Goal: Task Accomplishment & Management: Manage account settings

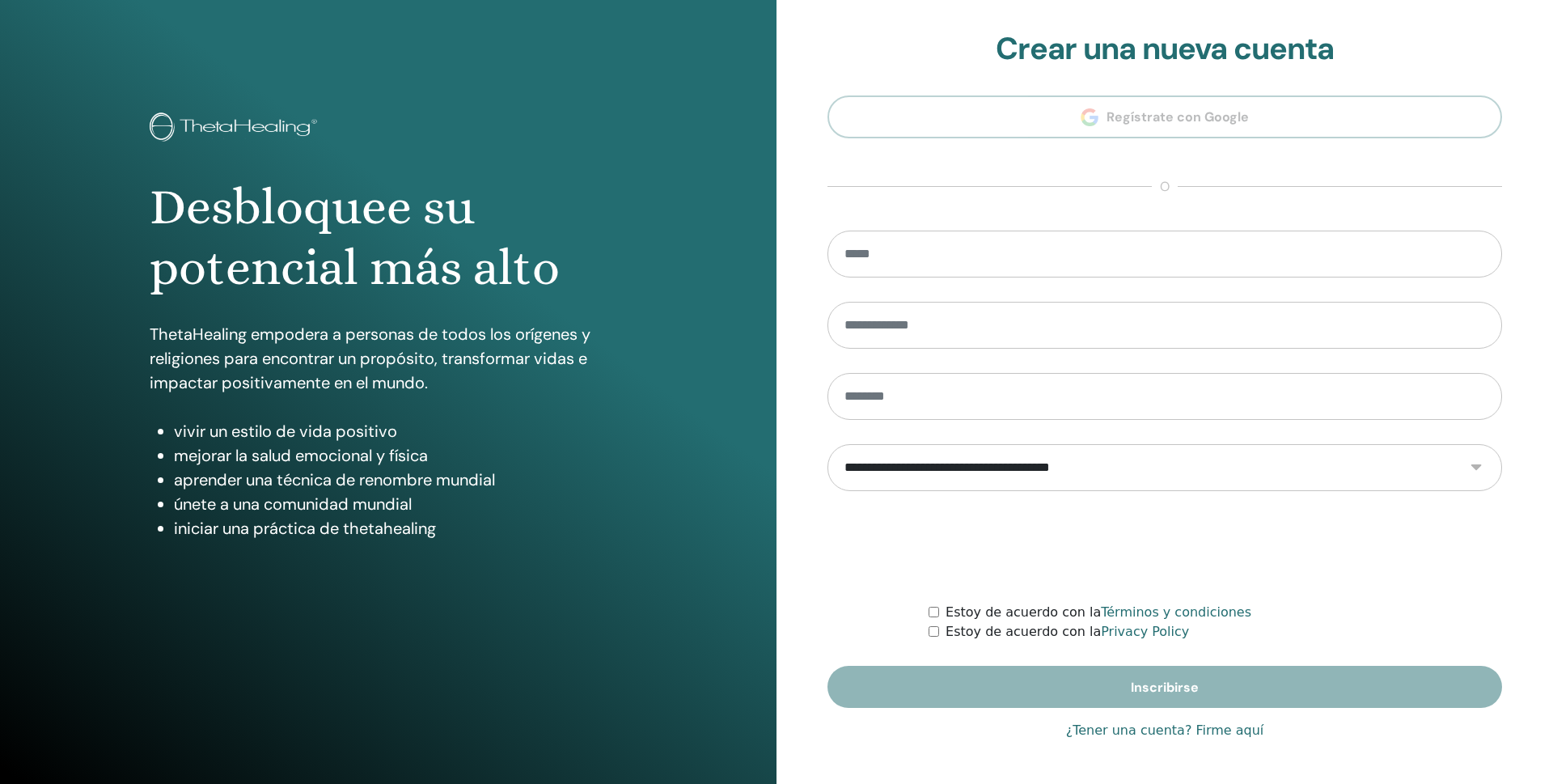
click at [970, 105] on section "**********" at bounding box center [1165, 369] width 674 height 677
type input "**********"
click at [1139, 732] on link "¿Tener una cuenta? Firme aquí" at bounding box center [1165, 730] width 198 height 19
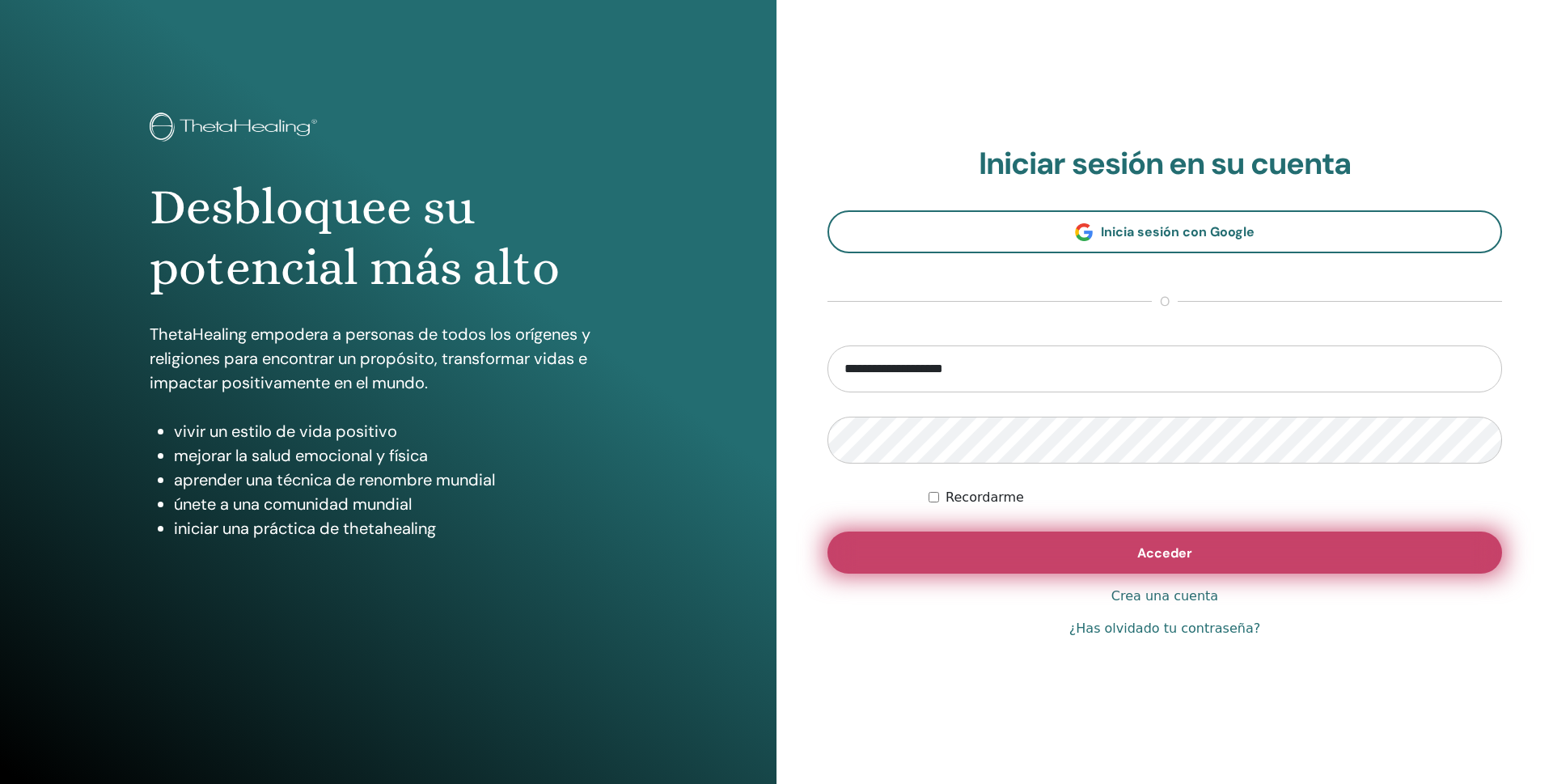
click at [1081, 552] on button "Acceder" at bounding box center [1165, 553] width 674 height 42
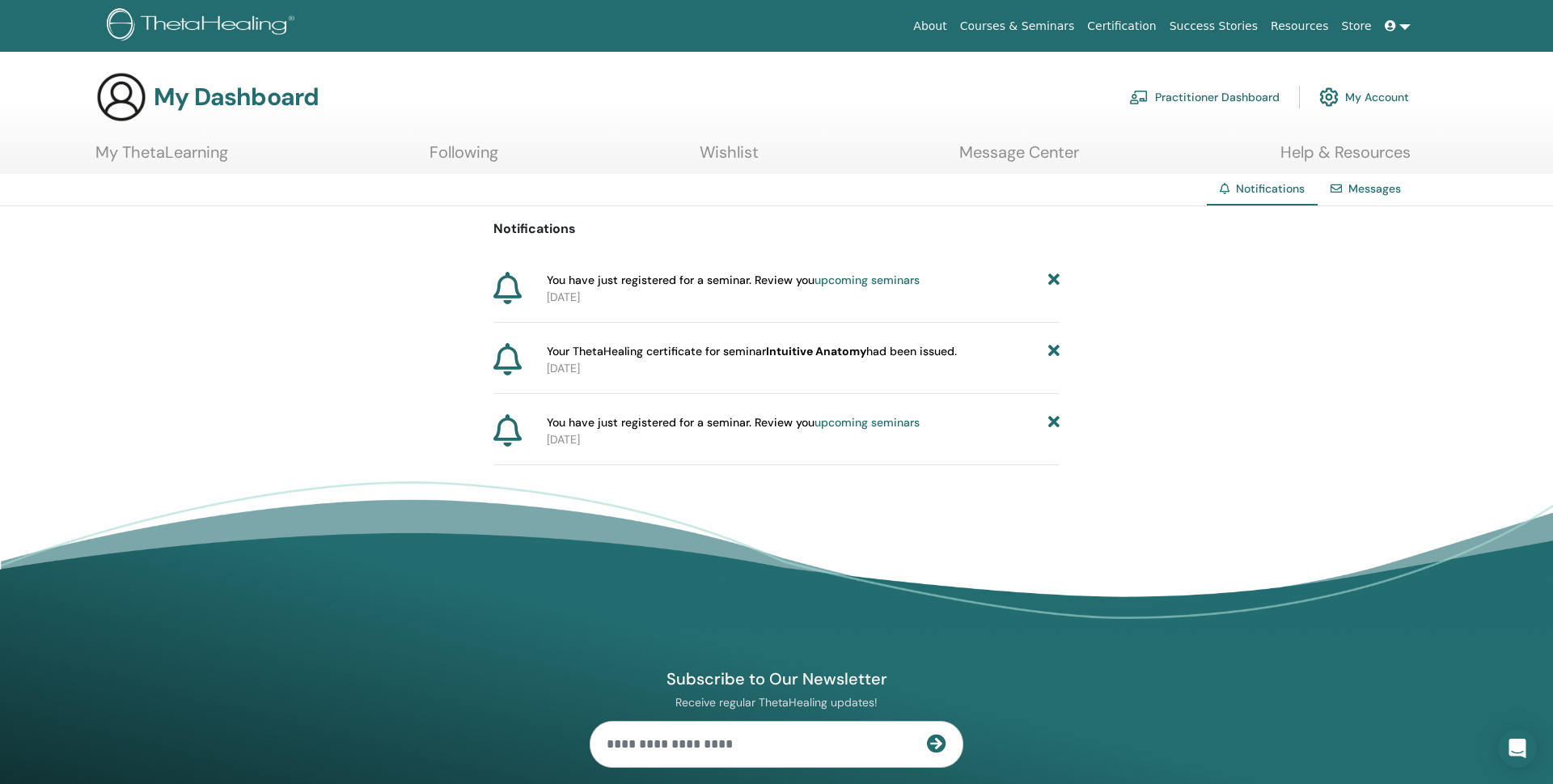
scroll to position [4, 0]
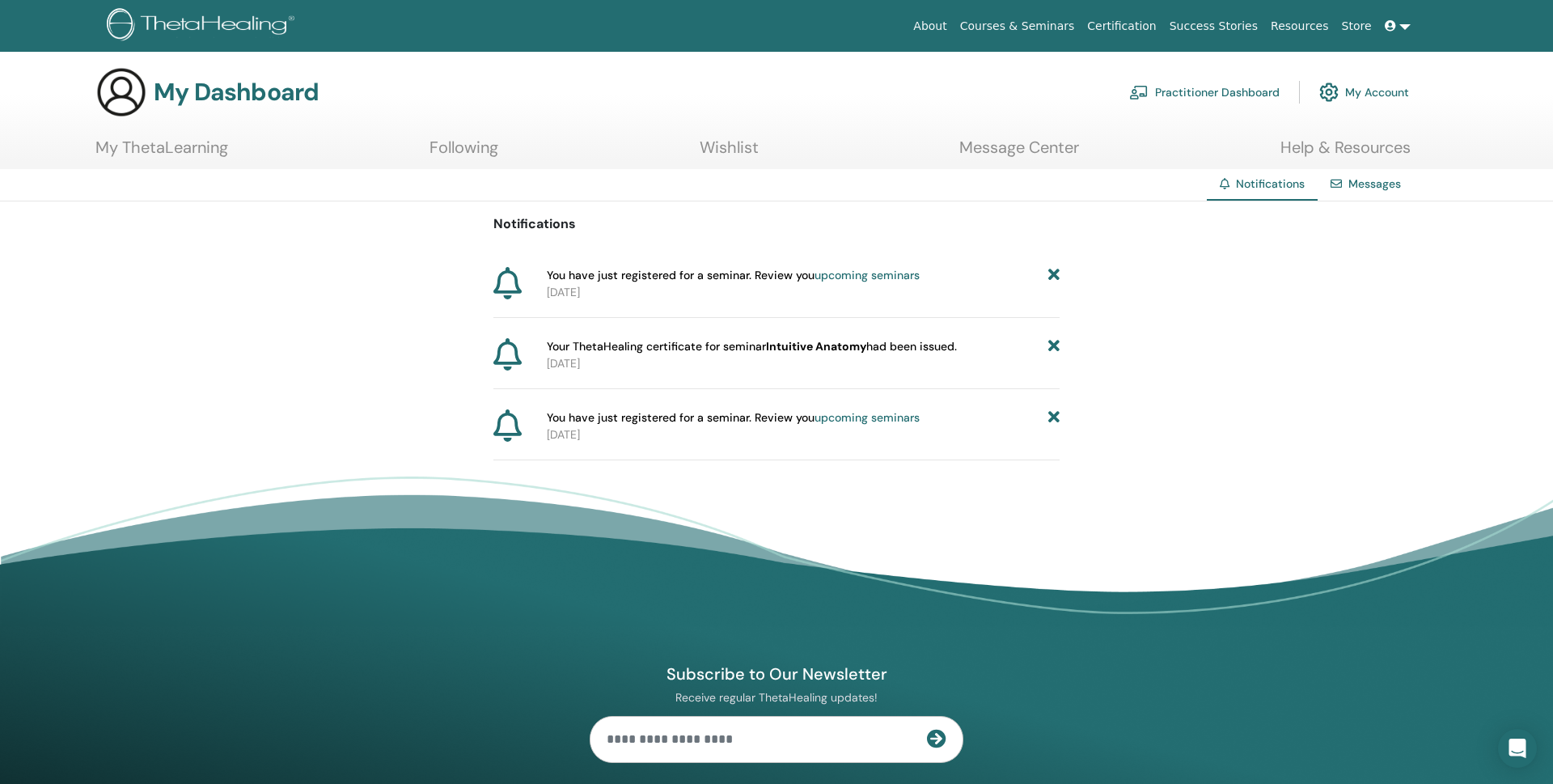
click at [510, 277] on icon at bounding box center [508, 283] width 28 height 33
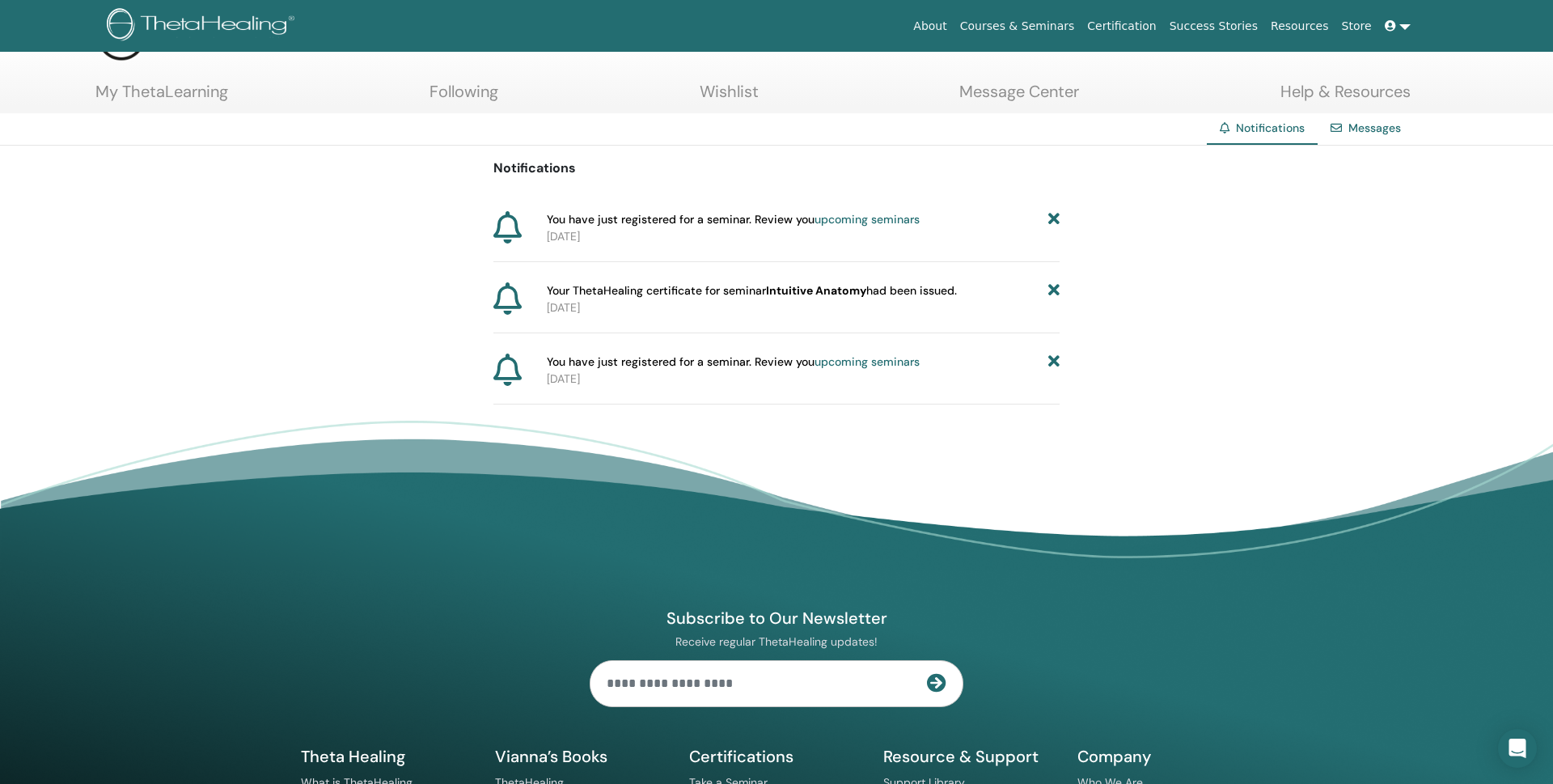
scroll to position [0, 0]
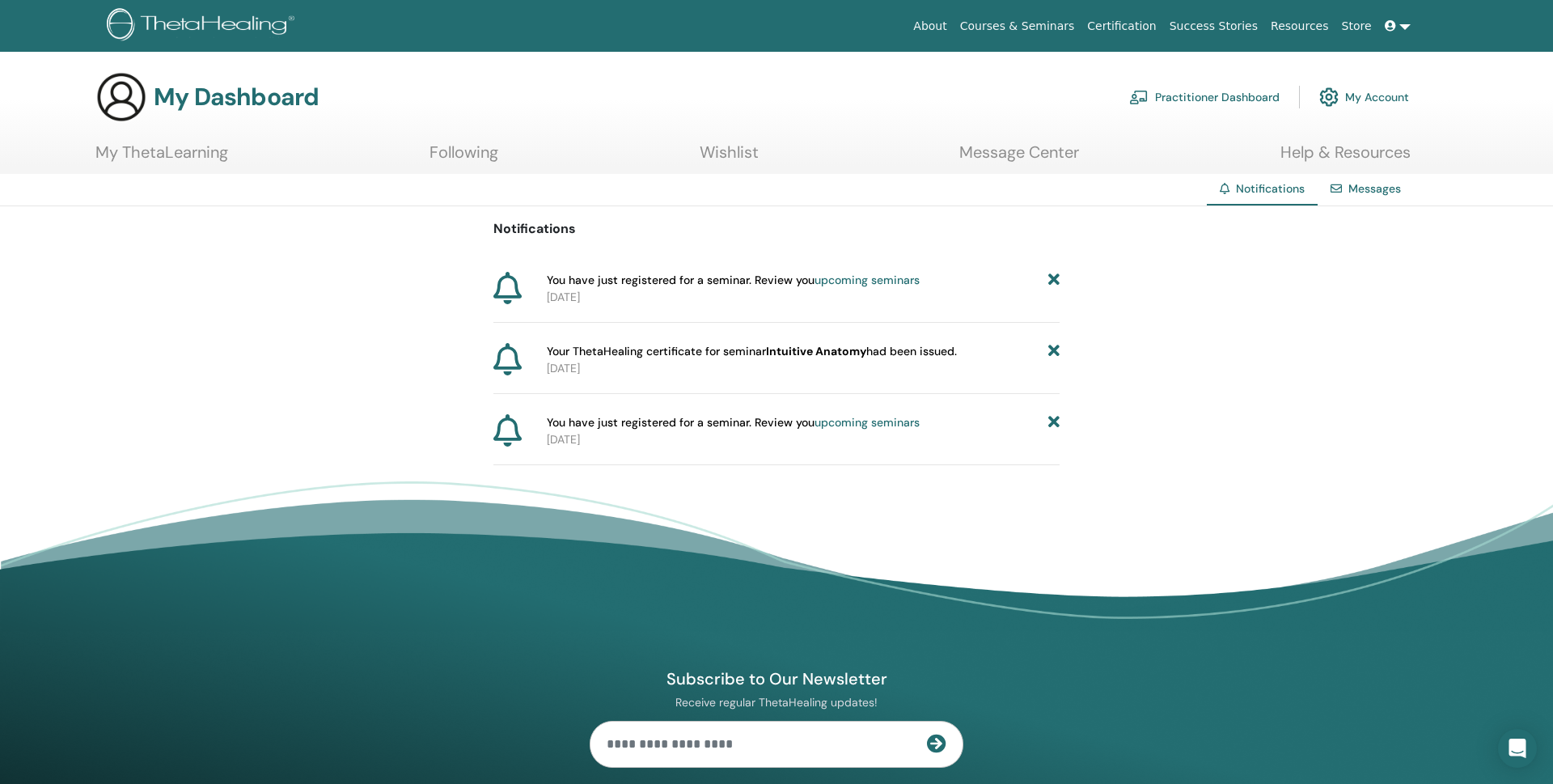
click at [631, 421] on span "You have just registered for a seminar. Review you upcoming seminars" at bounding box center [733, 422] width 373 height 17
click at [643, 431] on p "2024-05-08" at bounding box center [803, 439] width 512 height 17
click at [619, 424] on span "You have just registered for a seminar. Review you upcoming seminars" at bounding box center [733, 422] width 373 height 17
click at [522, 432] on div at bounding box center [517, 431] width 47 height 34
click at [610, 376] on p "2024-05-08" at bounding box center [803, 368] width 512 height 17
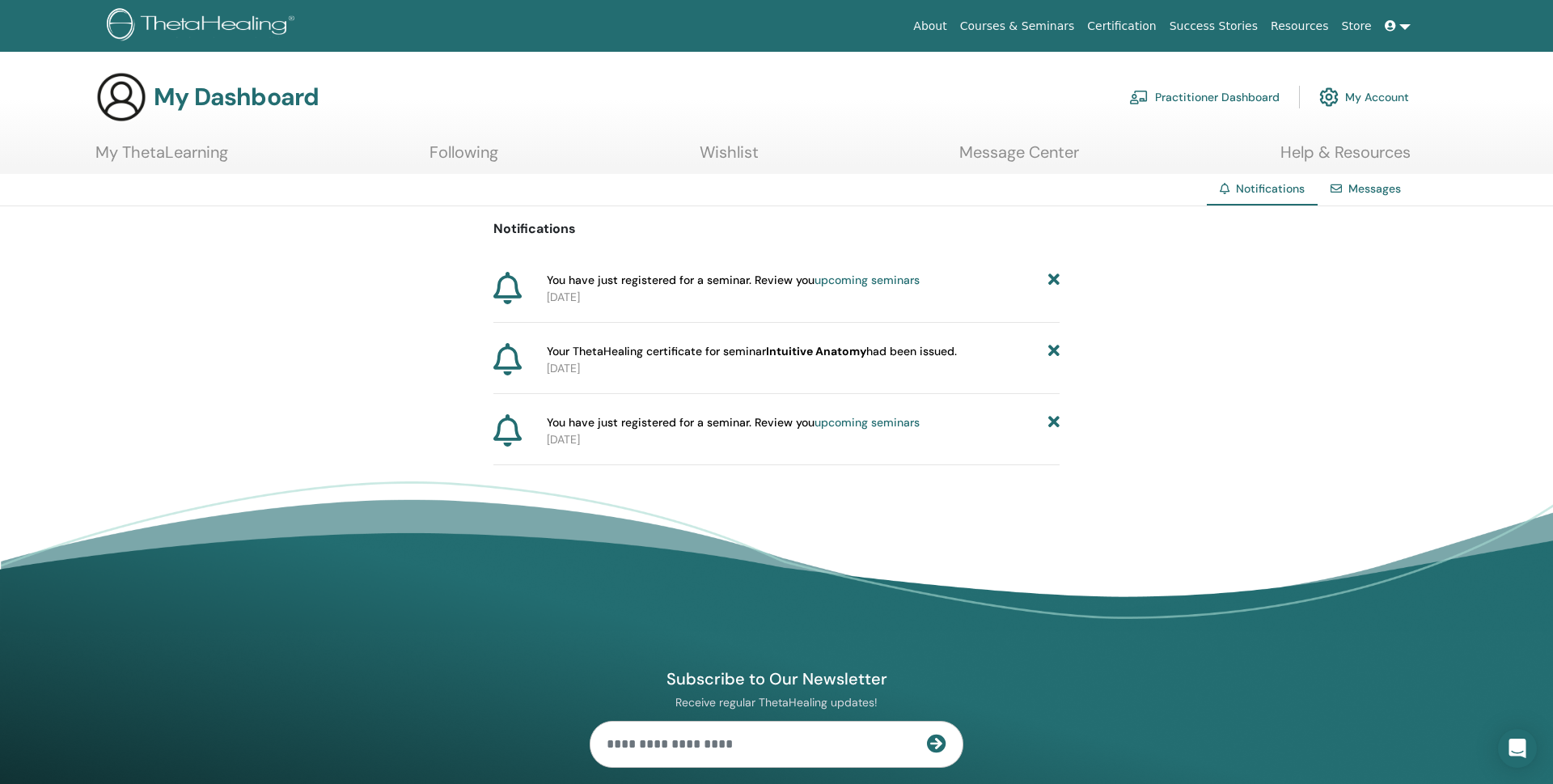
click at [622, 296] on p "2025-08-14" at bounding box center [803, 296] width 512 height 17
click at [605, 287] on span "You have just registered for a seminar. Review you upcoming seminars" at bounding box center [733, 280] width 373 height 17
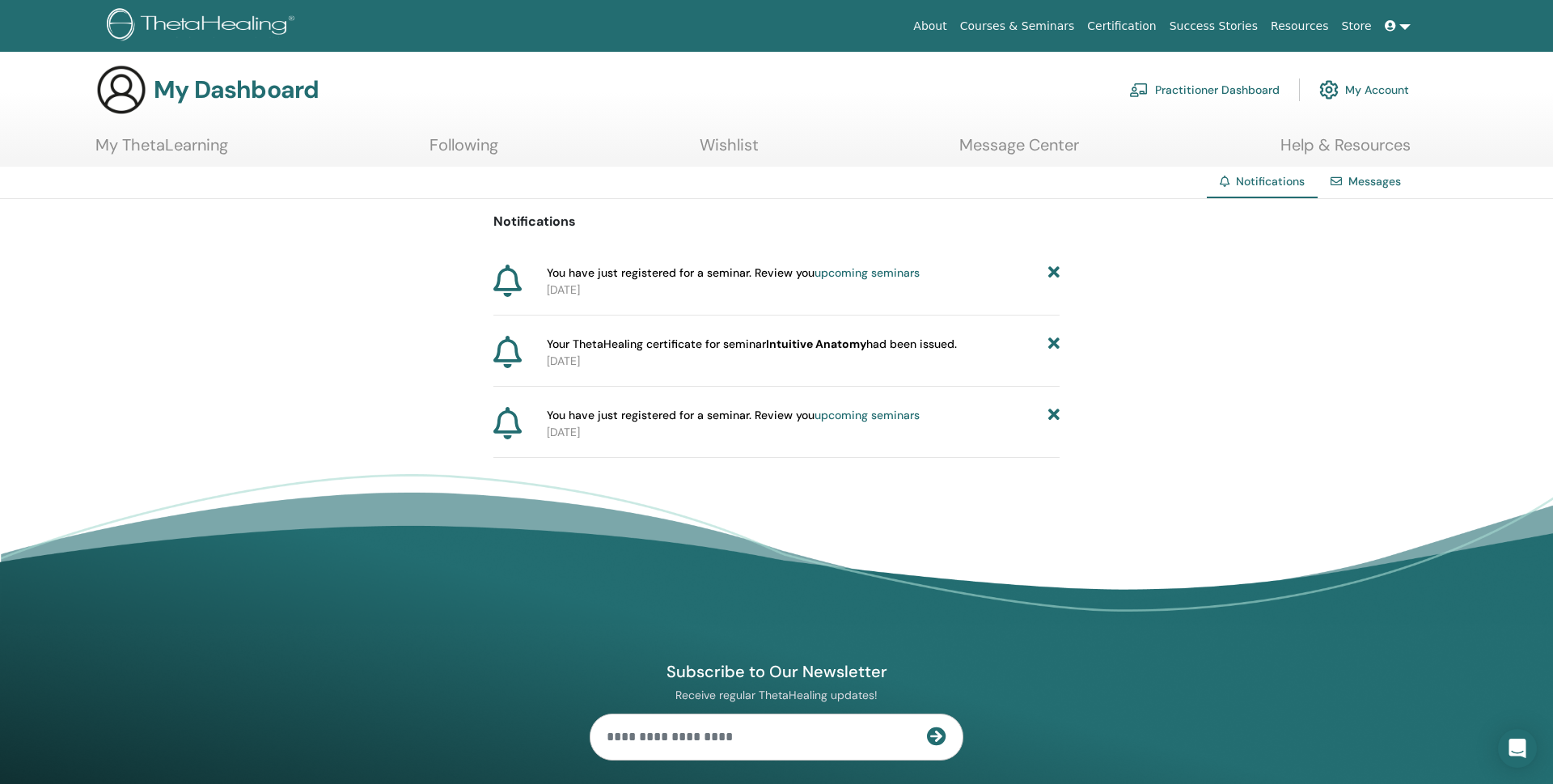
click at [617, 281] on p "2025-08-14" at bounding box center [803, 289] width 512 height 17
click at [853, 271] on link "upcoming seminars" at bounding box center [866, 273] width 105 height 14
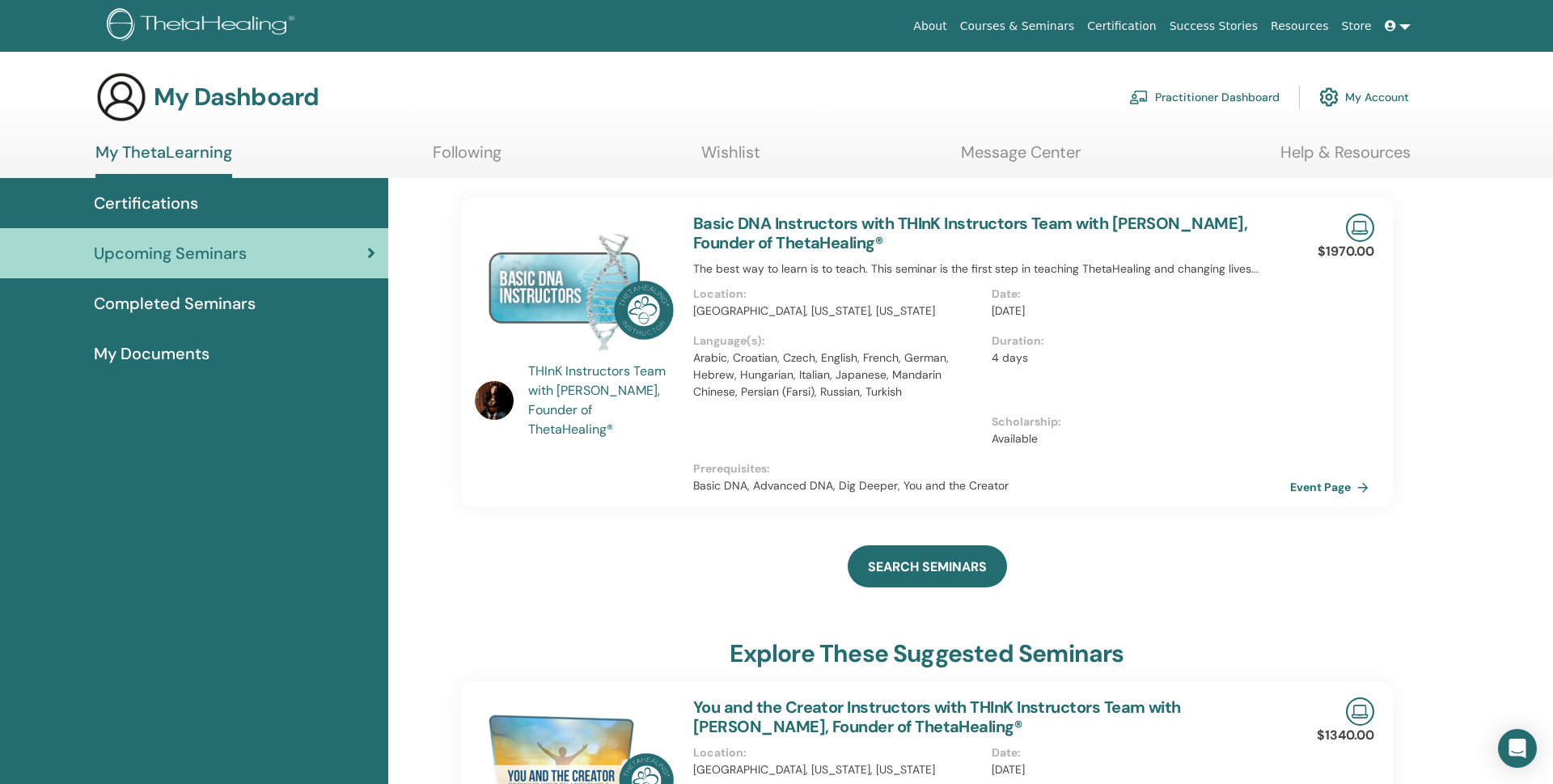
click at [207, 306] on span "Completed Seminars" at bounding box center [174, 303] width 162 height 24
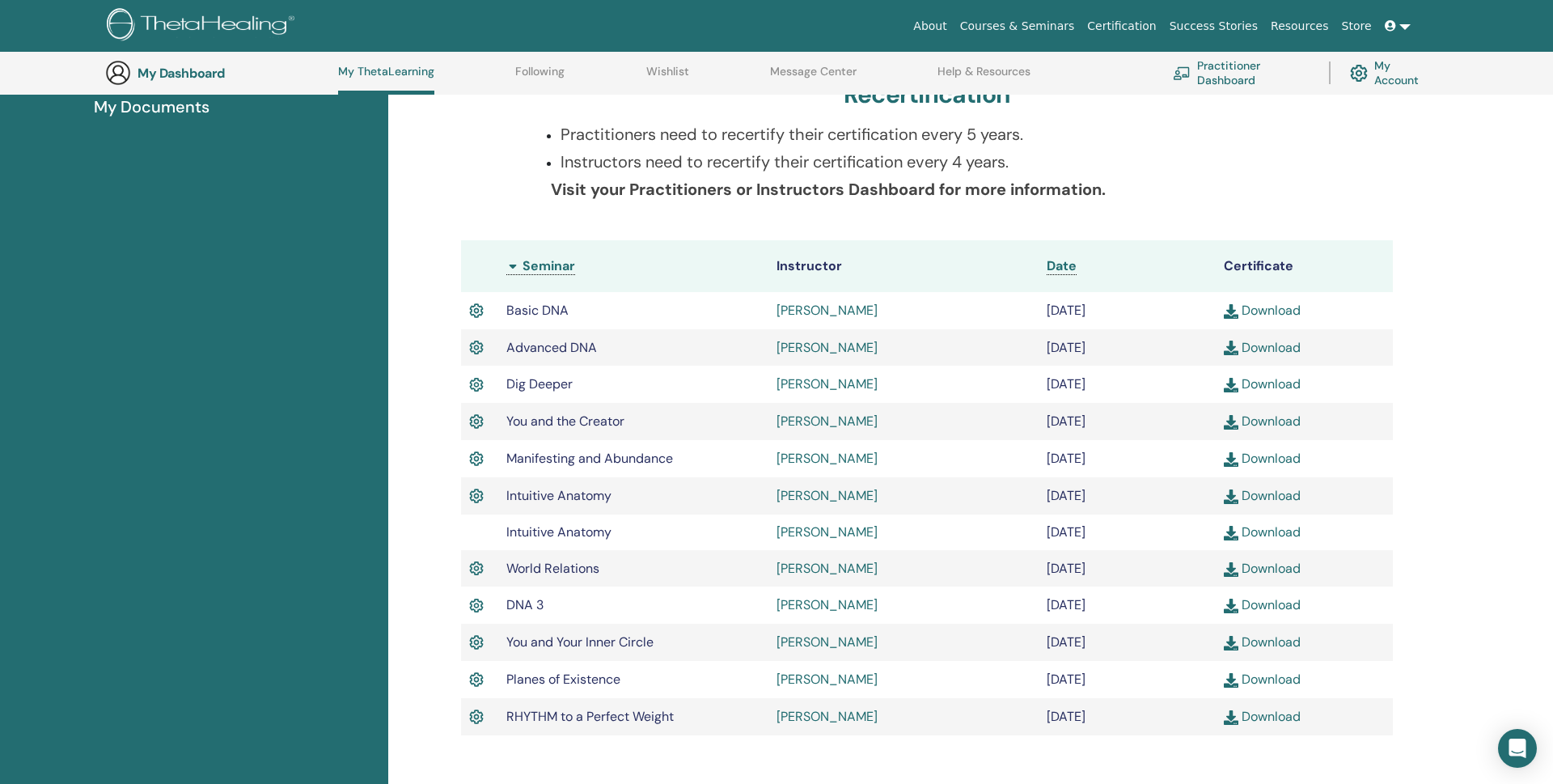
scroll to position [290, 0]
click at [516, 261] on th "Seminar" at bounding box center [633, 265] width 270 height 51
click at [516, 261] on th "Seminar" at bounding box center [633, 265] width 270 height 51
click at [519, 265] on th "Seminar" at bounding box center [633, 265] width 270 height 51
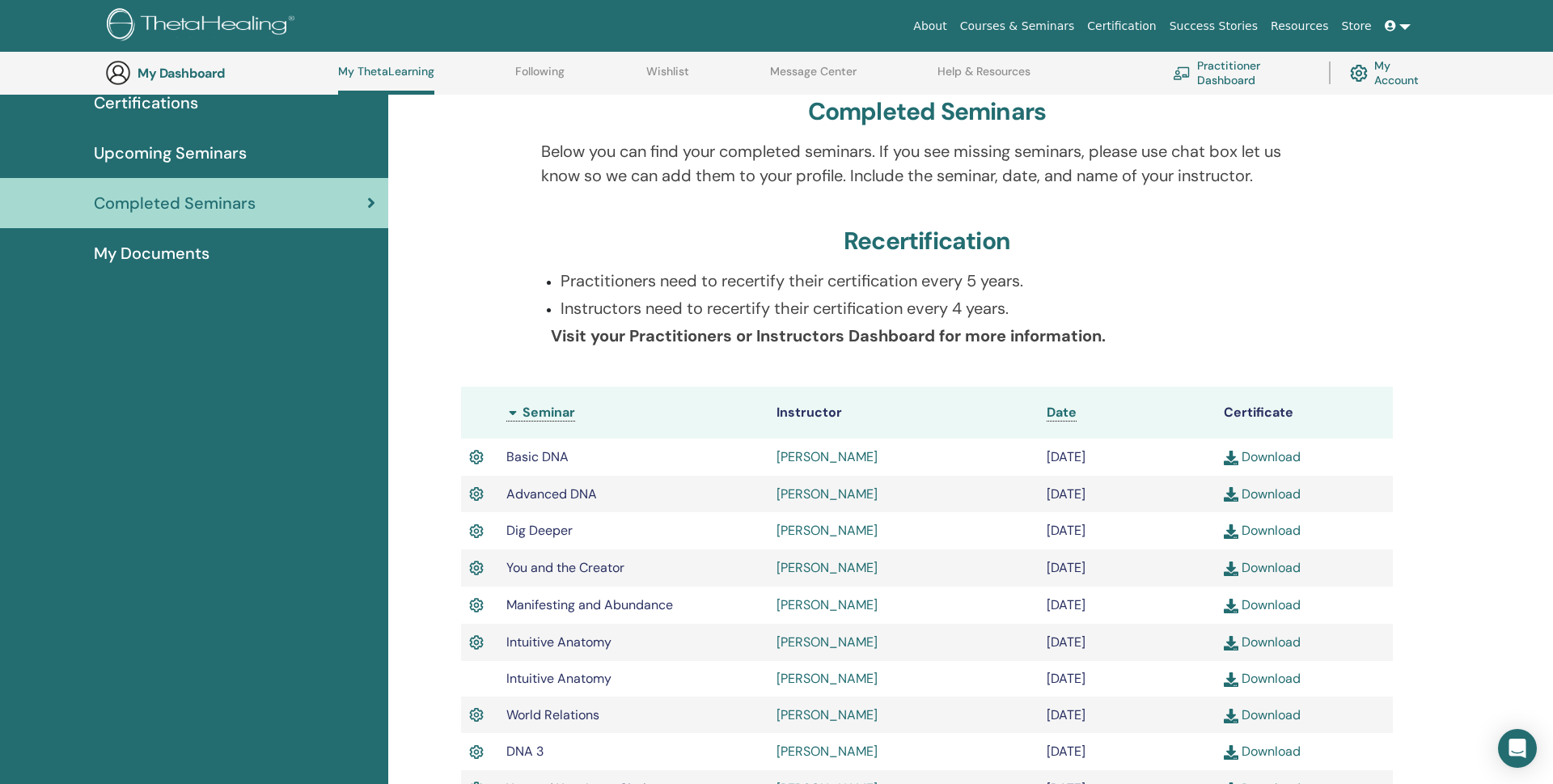
scroll to position [0, 0]
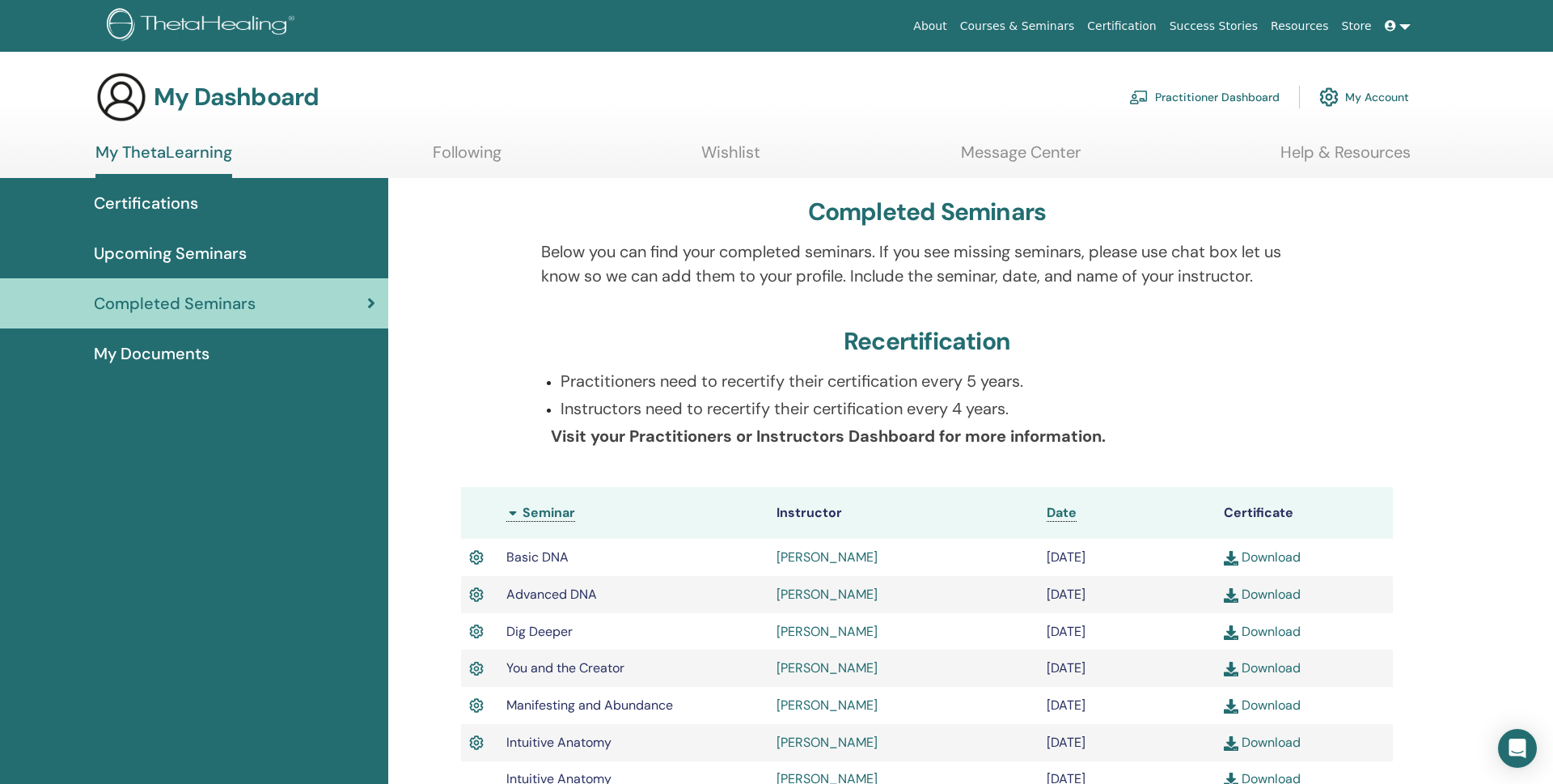
click at [1188, 90] on link "Practitioner Dashboard" at bounding box center [1204, 97] width 150 height 35
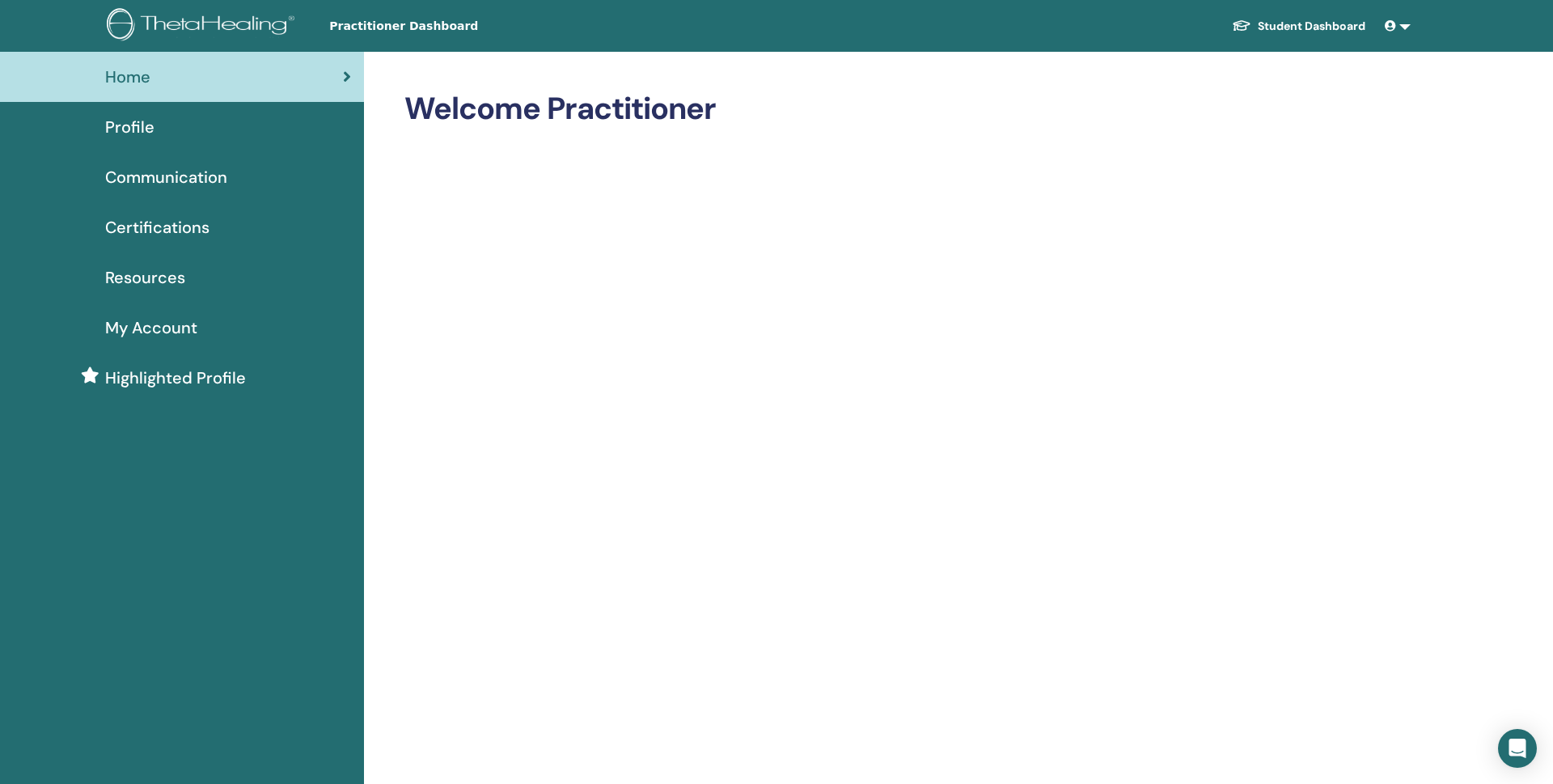
click at [123, 119] on span "Profile" at bounding box center [130, 127] width 50 height 24
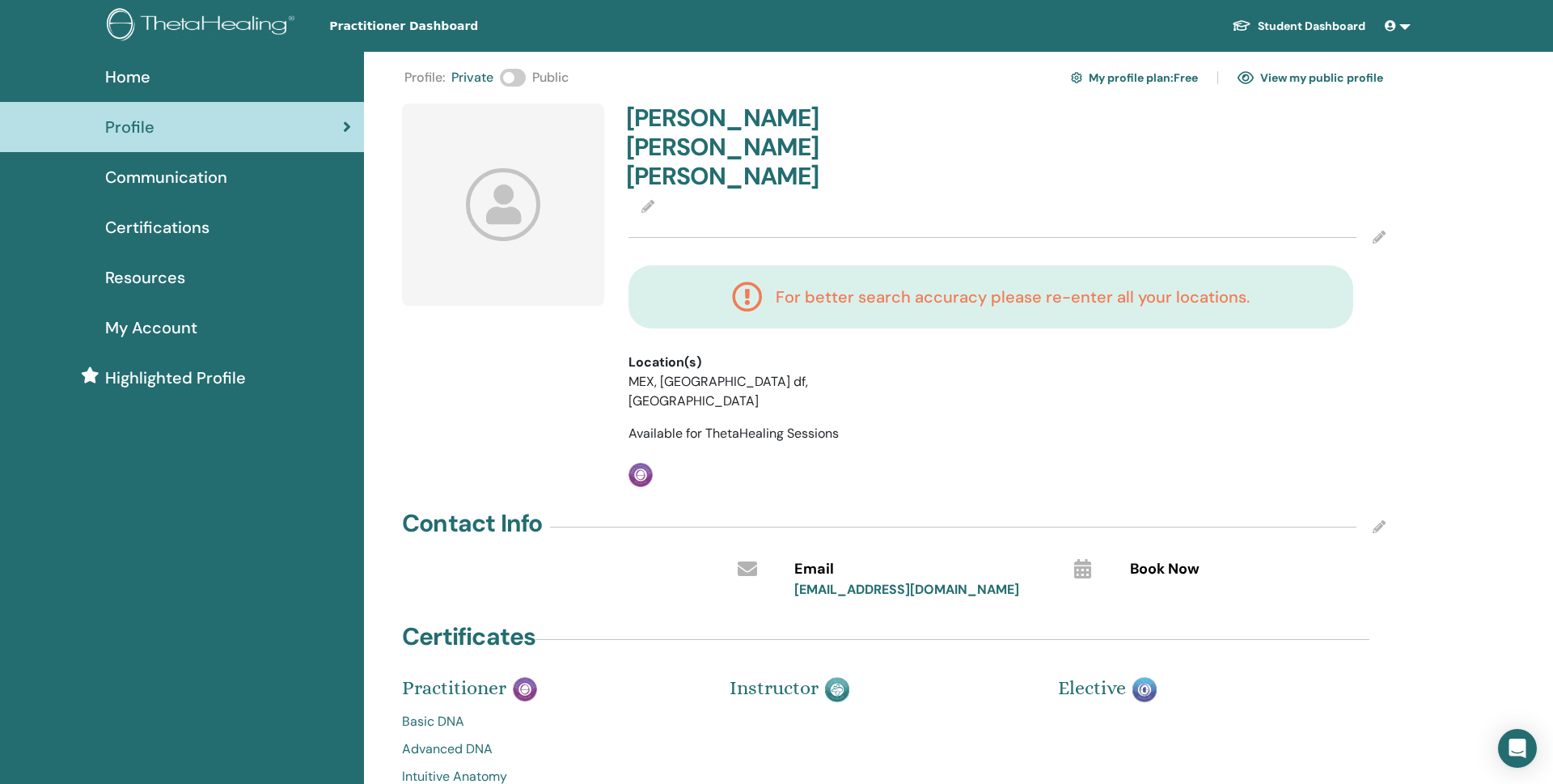
click at [560, 196] on div at bounding box center [503, 204] width 203 height 203
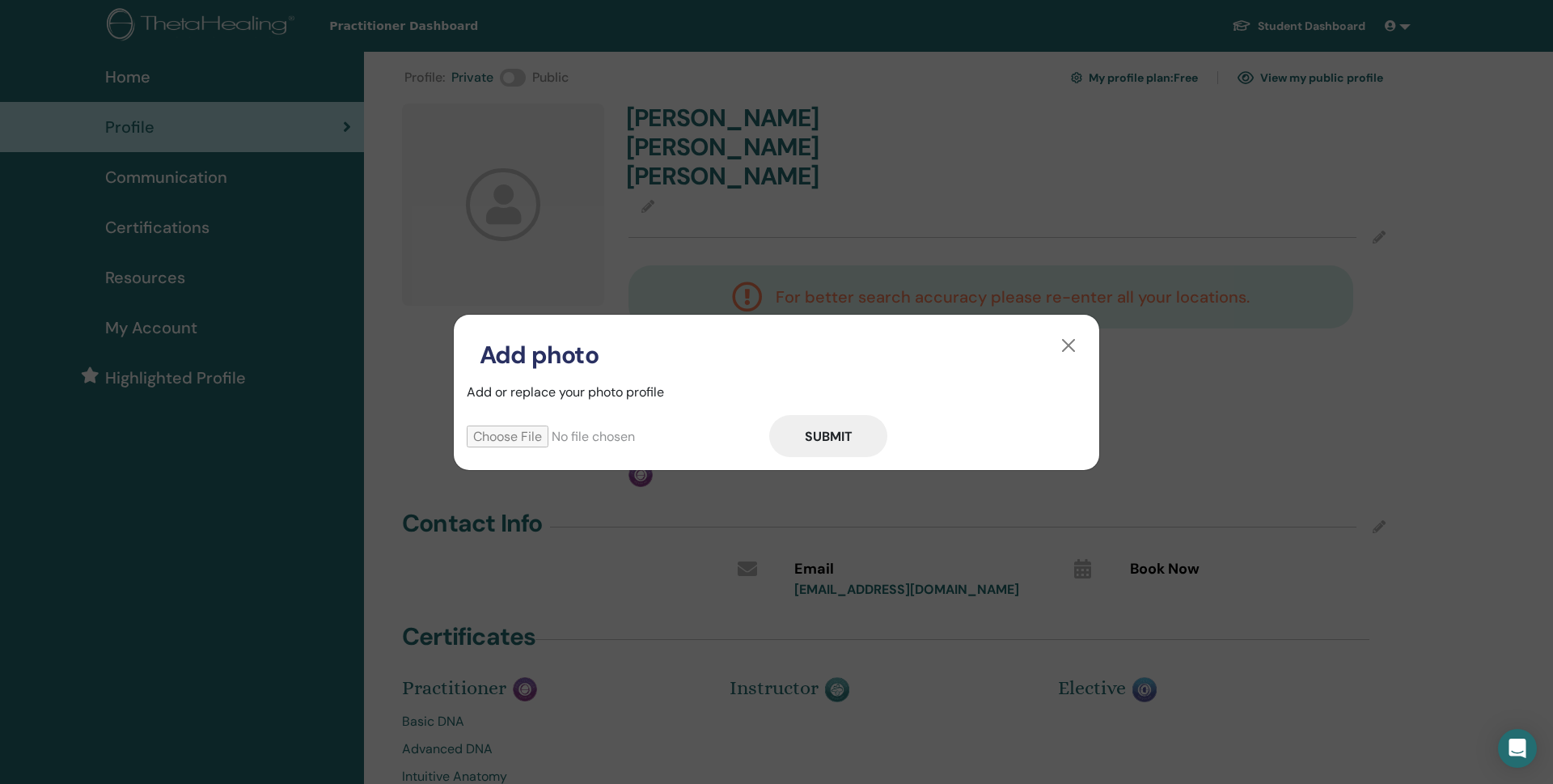
click at [548, 194] on div "Add photo Add or replace your photo profile Submit" at bounding box center [776, 392] width 1553 height 784
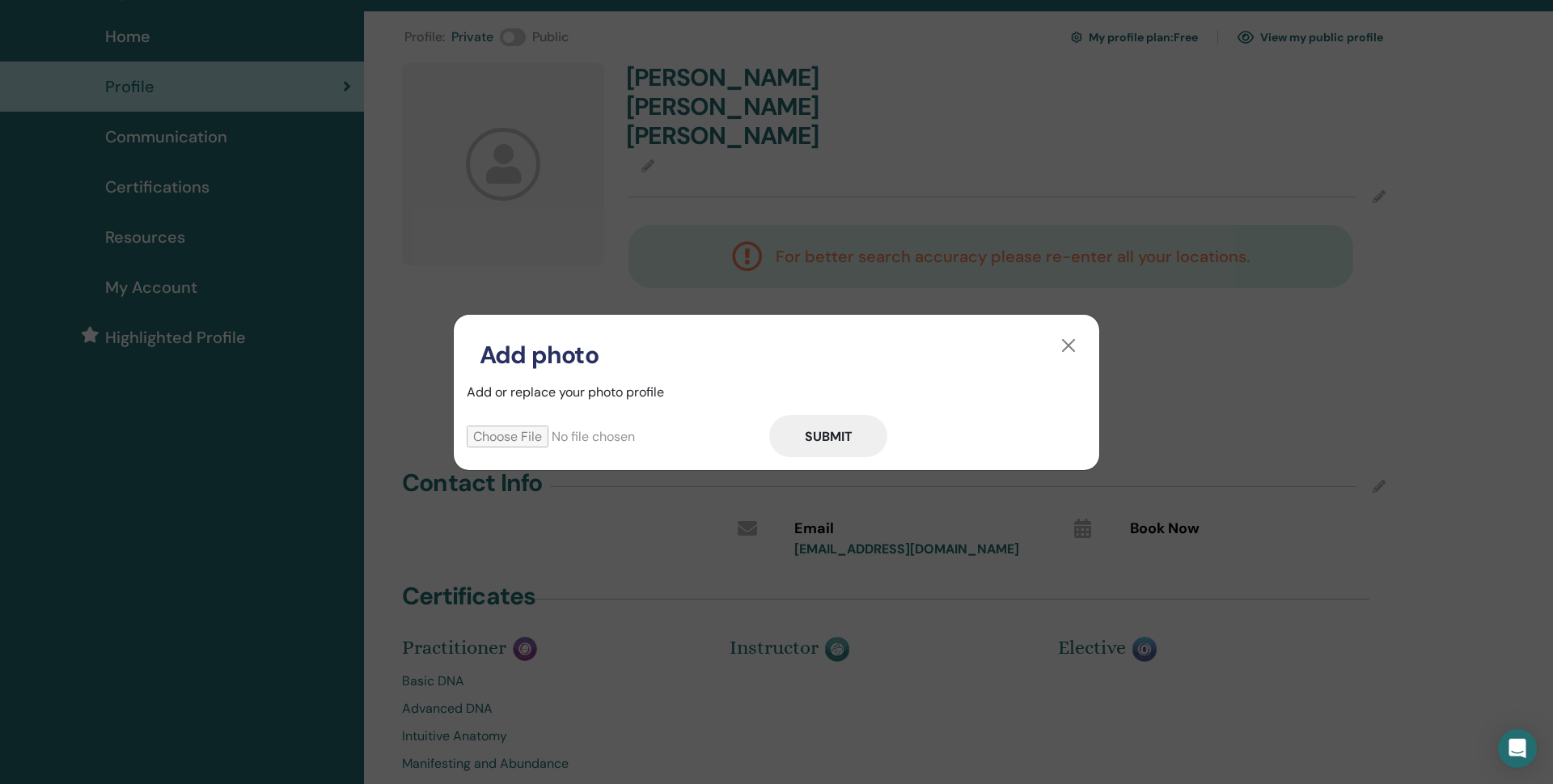
scroll to position [47, 0]
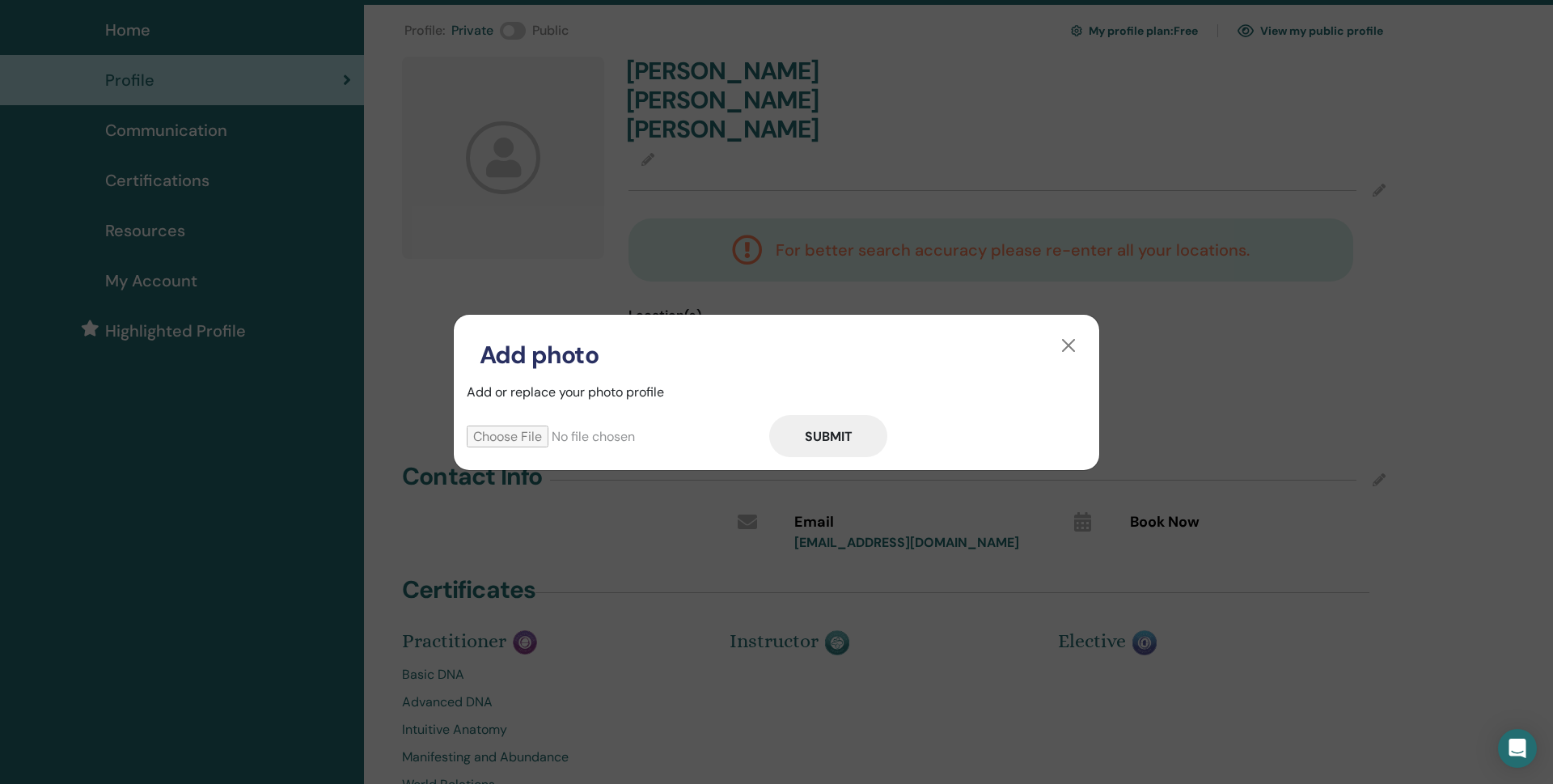
click at [546, 442] on input "file" at bounding box center [618, 436] width 303 height 22
click at [546, 436] on input "file" at bounding box center [618, 436] width 303 height 22
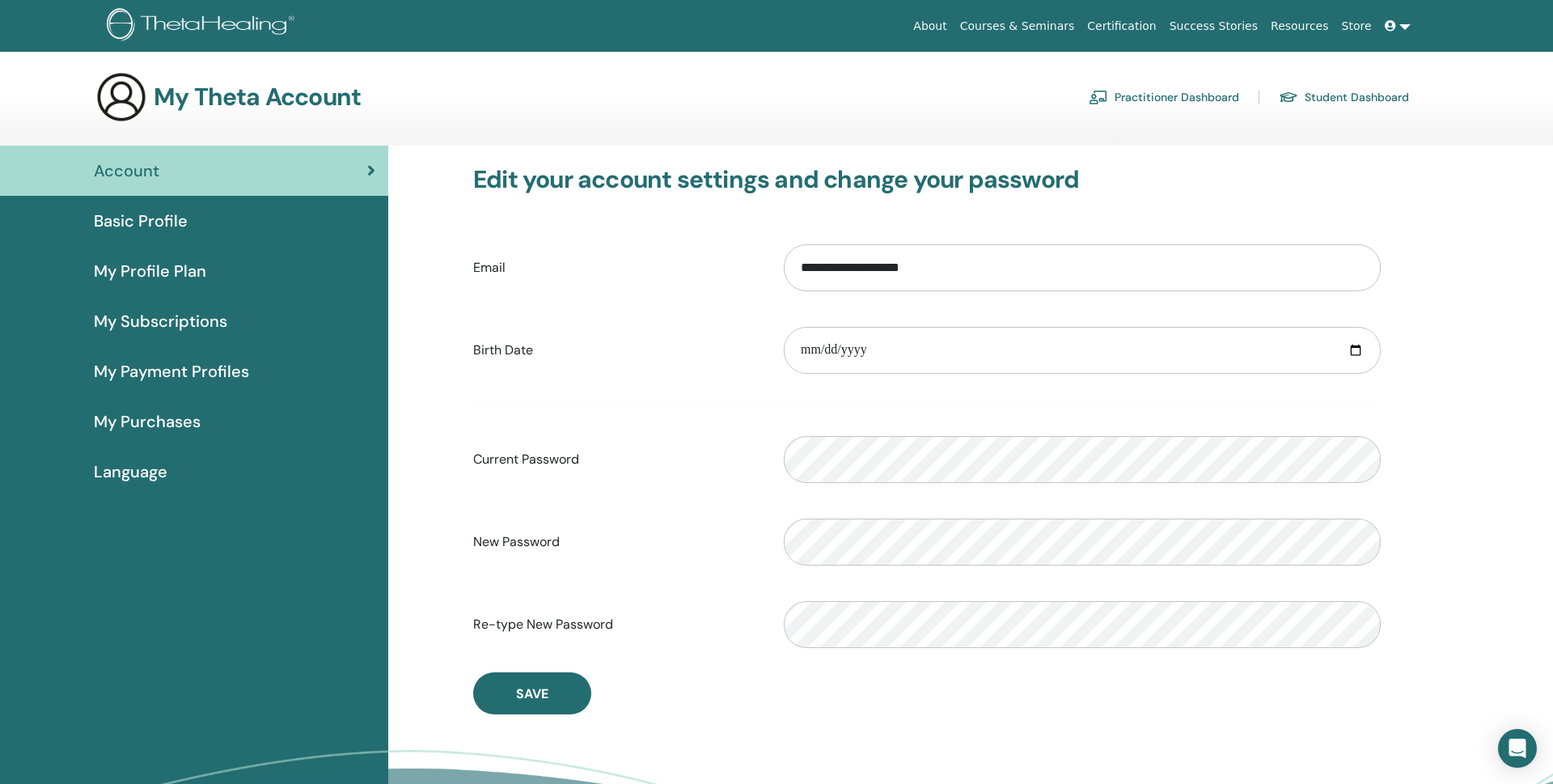
click at [155, 271] on span "My Profile Plan" at bounding box center [150, 270] width 112 height 24
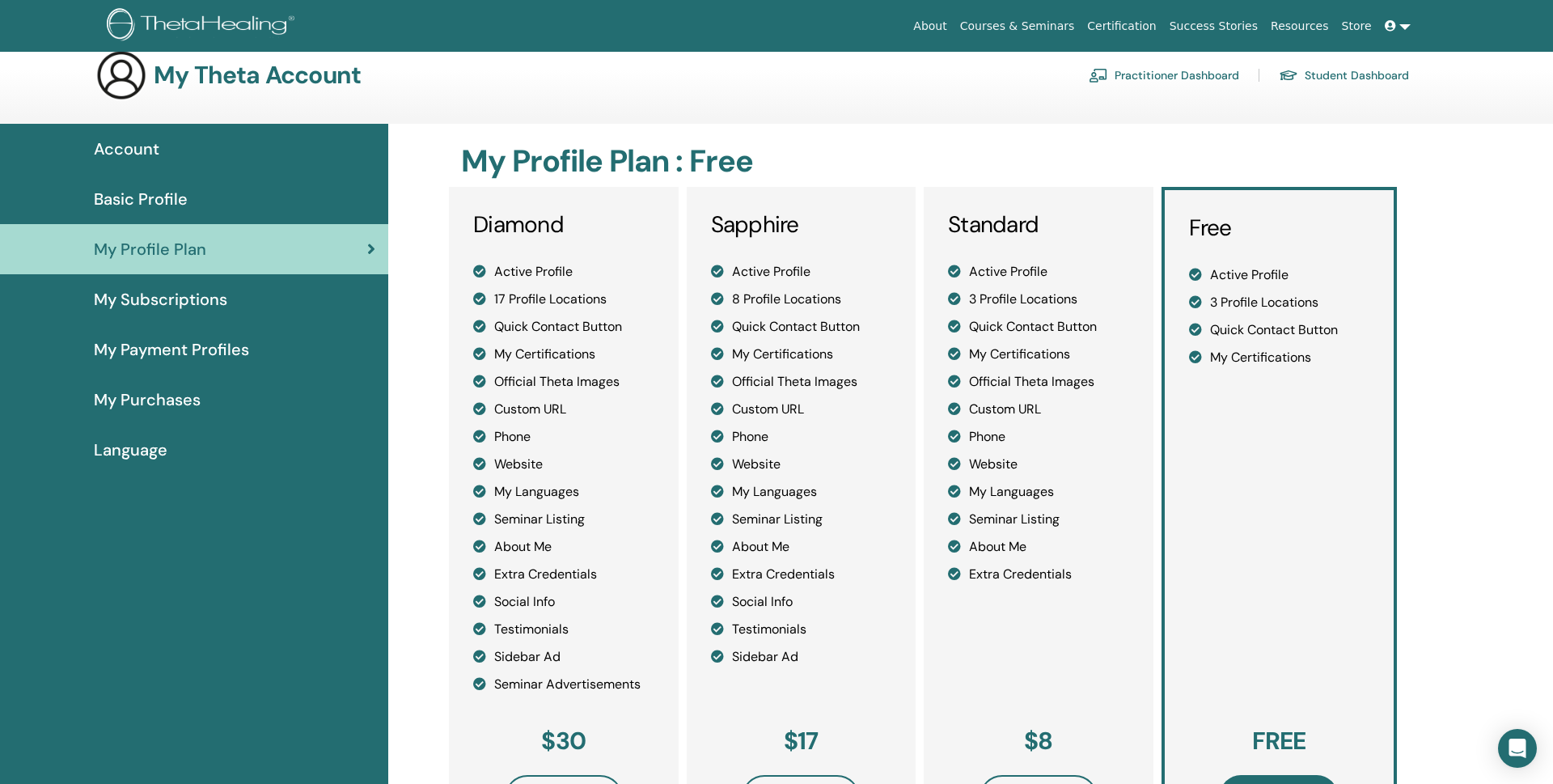
scroll to position [12, 0]
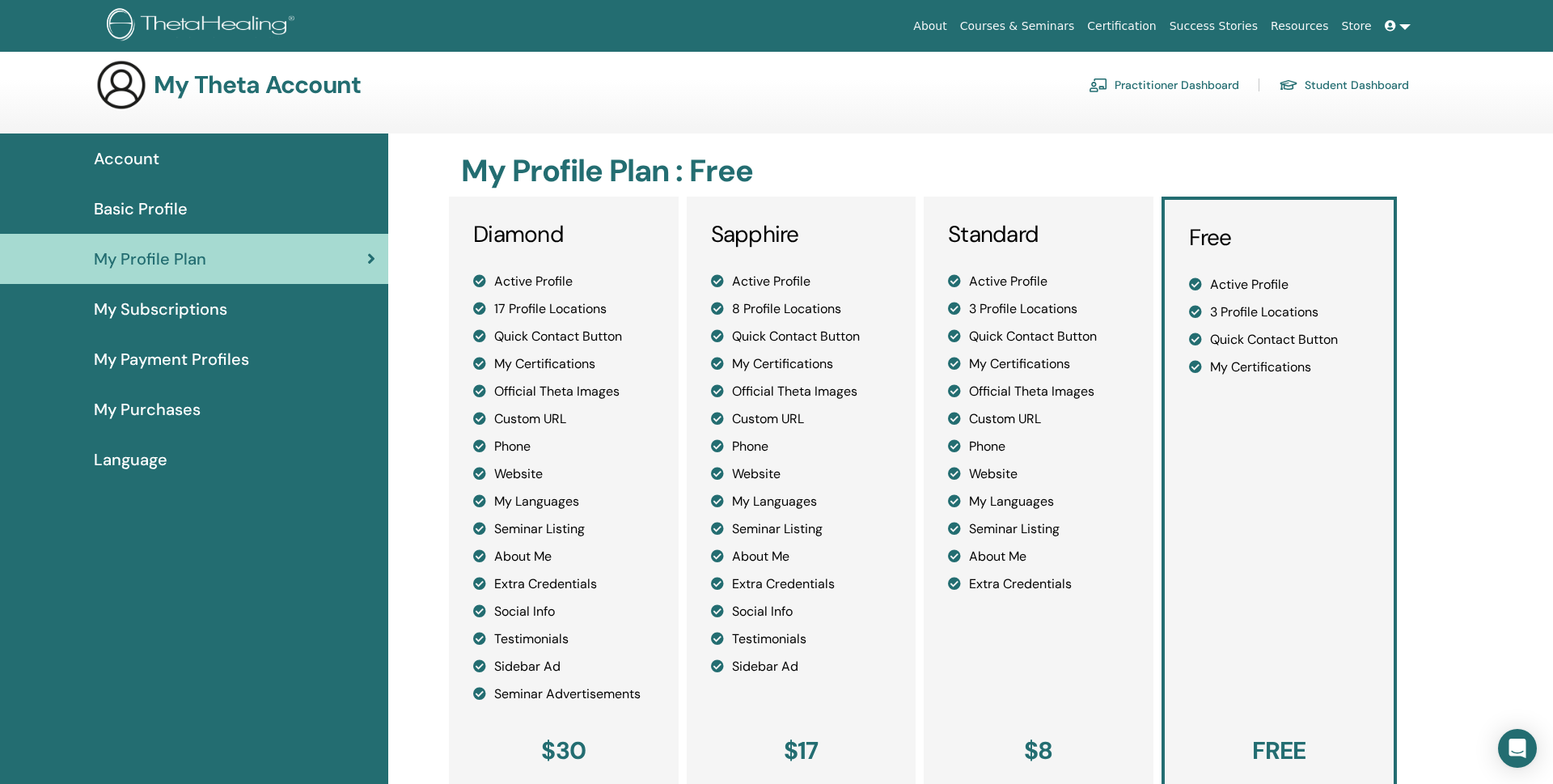
click at [1400, 27] on link at bounding box center [1397, 27] width 39 height 30
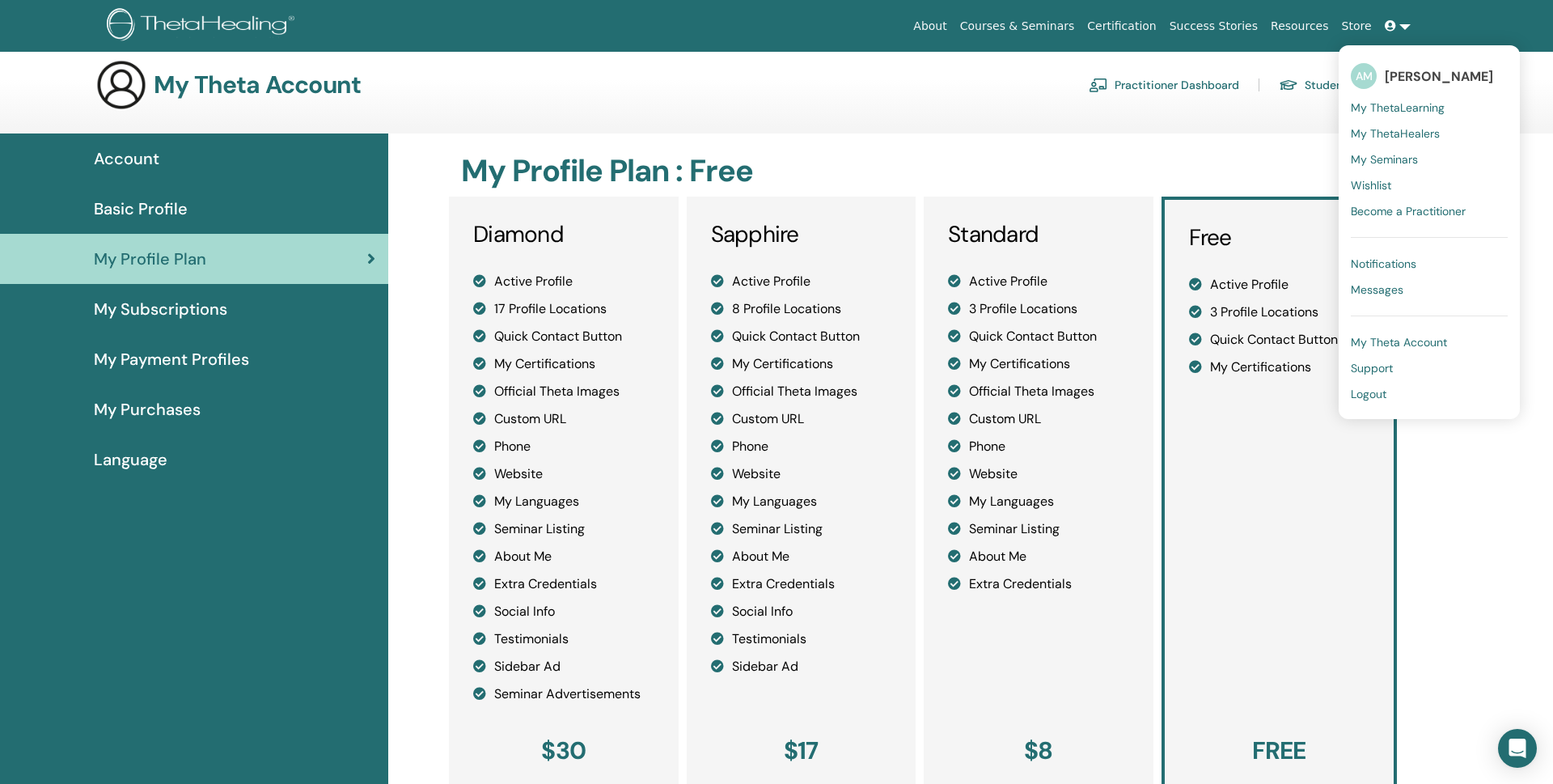
click at [1389, 23] on icon at bounding box center [1390, 26] width 12 height 12
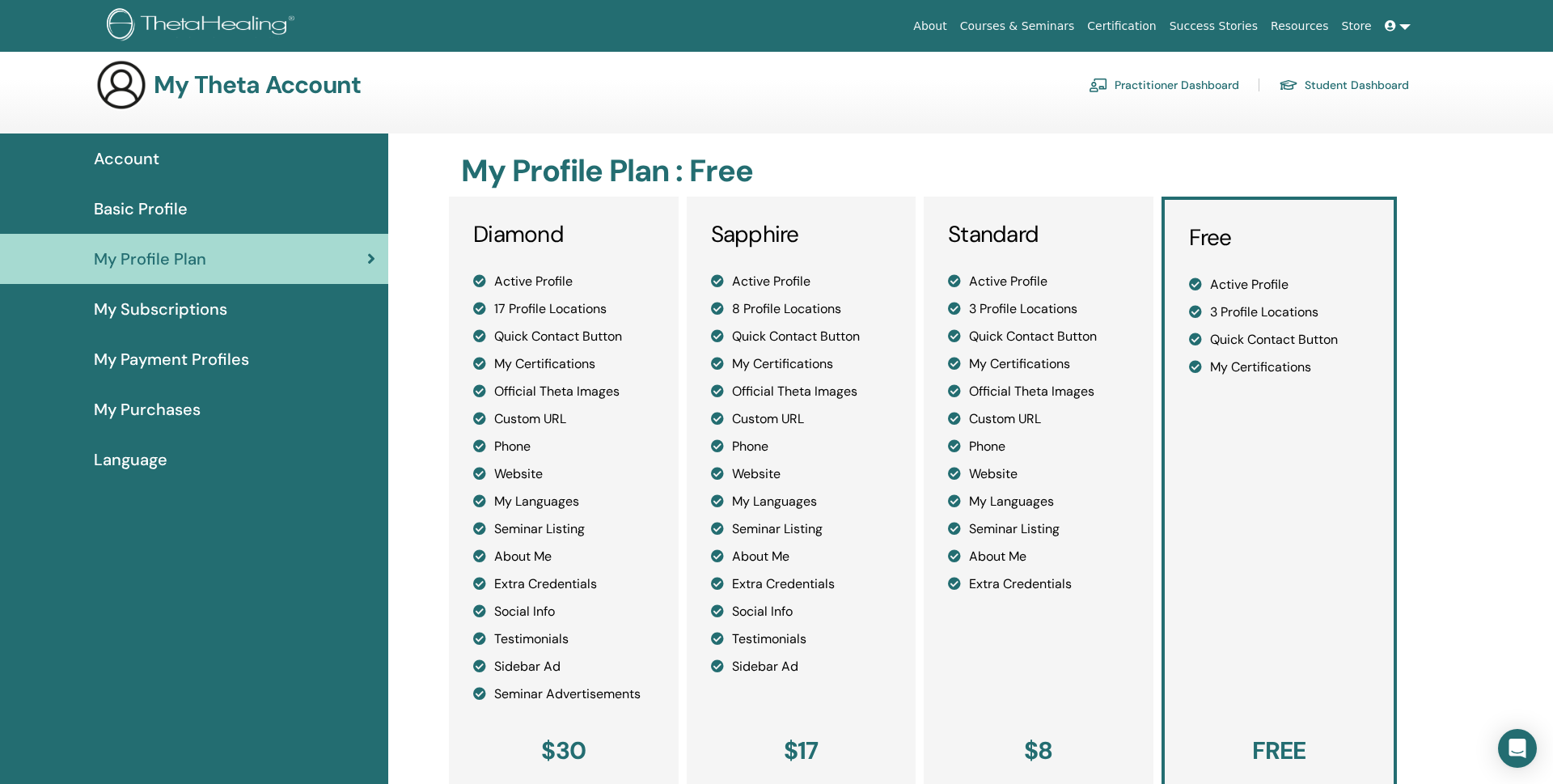
click at [1389, 23] on icon at bounding box center [1390, 26] width 12 height 12
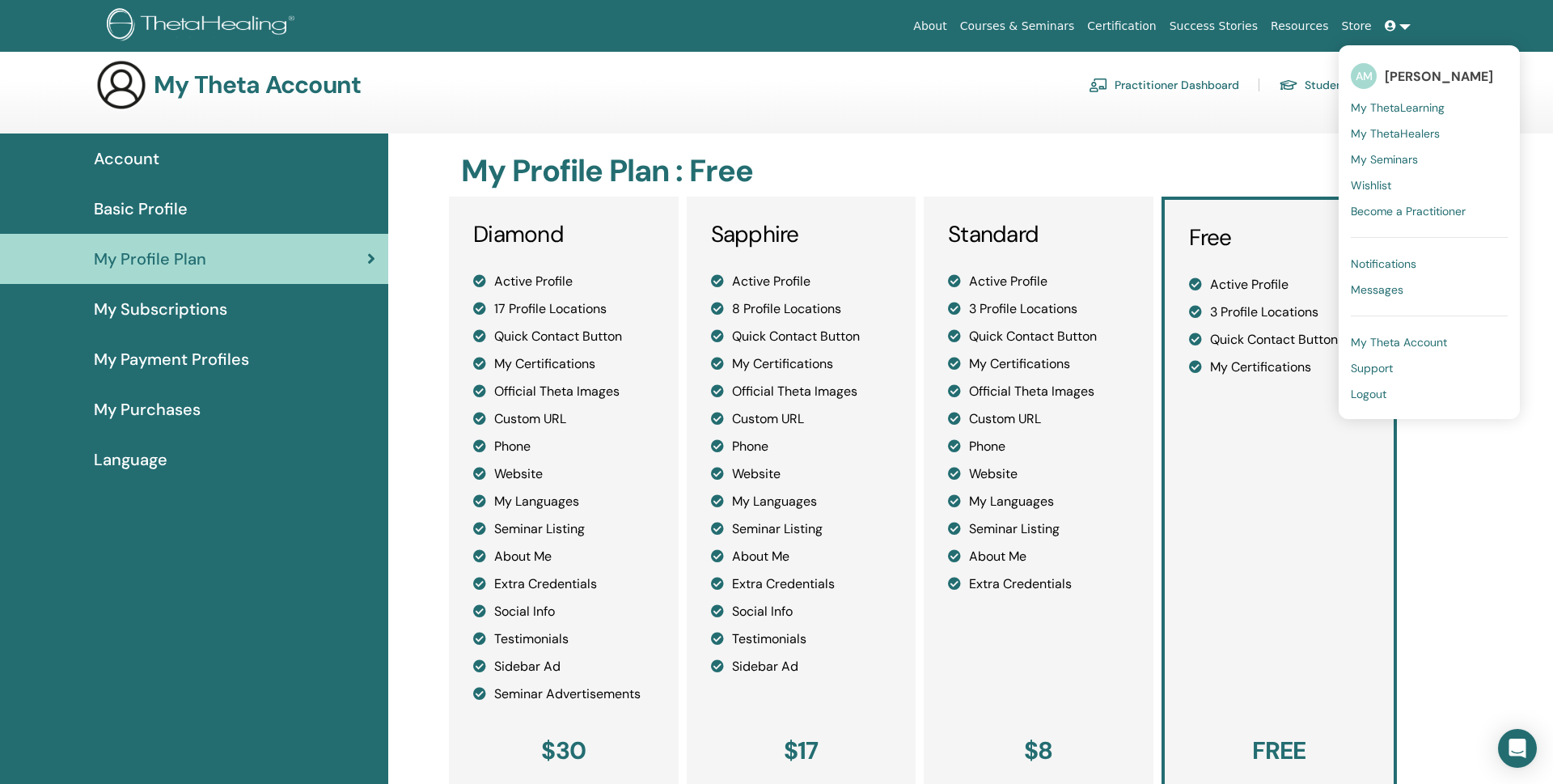
click at [1404, 25] on link at bounding box center [1397, 27] width 39 height 30
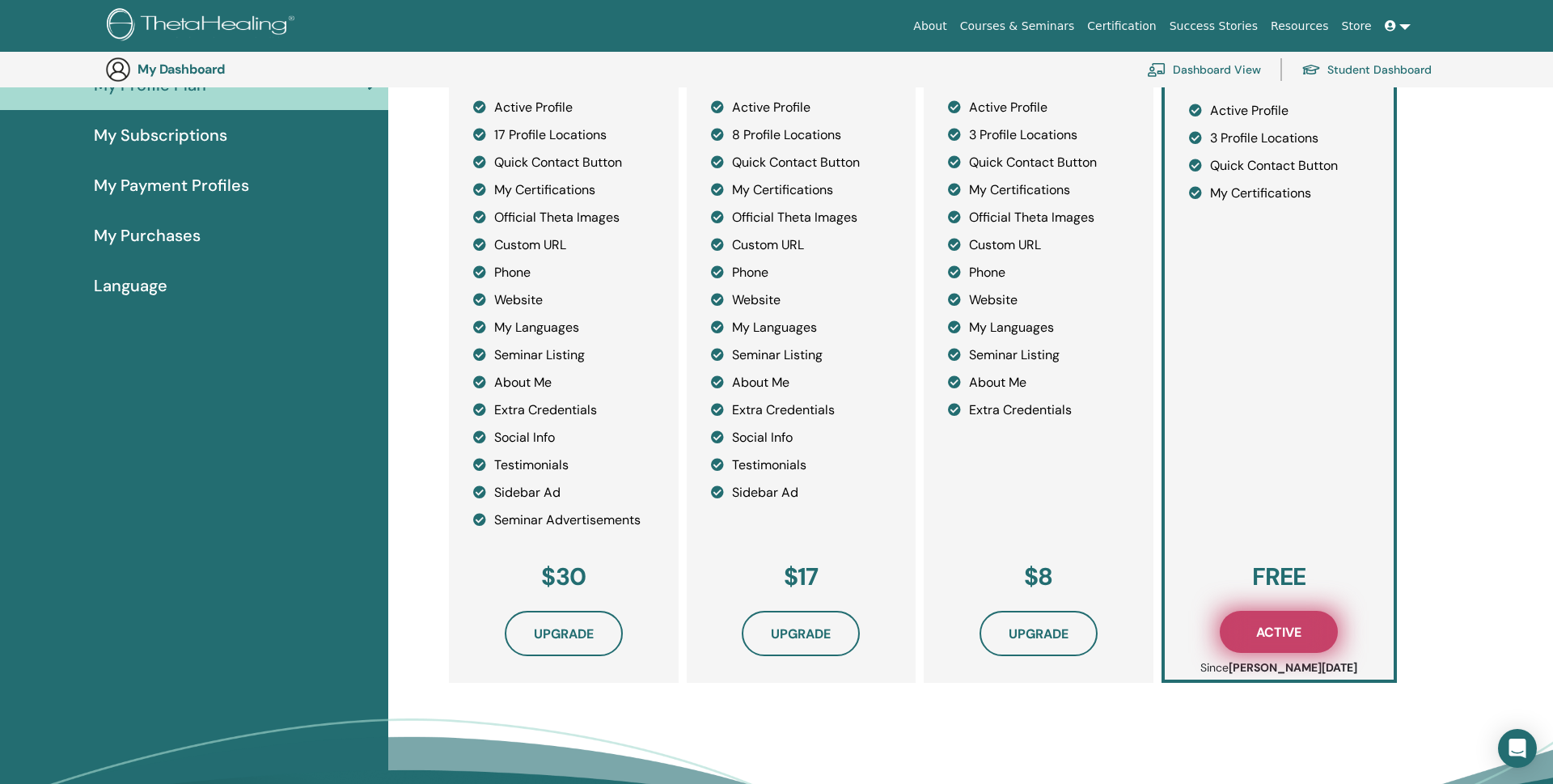
scroll to position [219, 0]
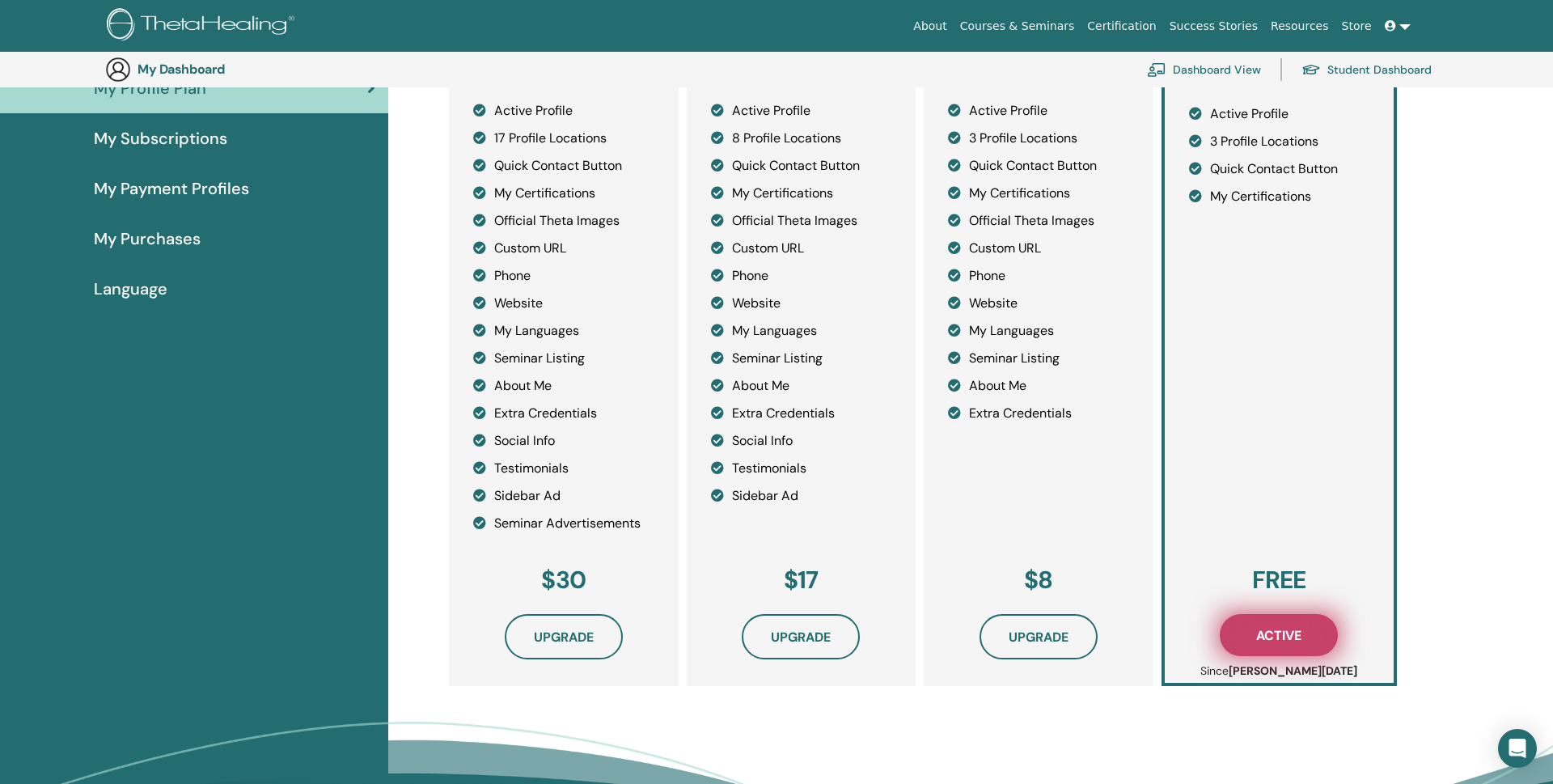
click at [1288, 625] on button "Active" at bounding box center [1278, 635] width 118 height 42
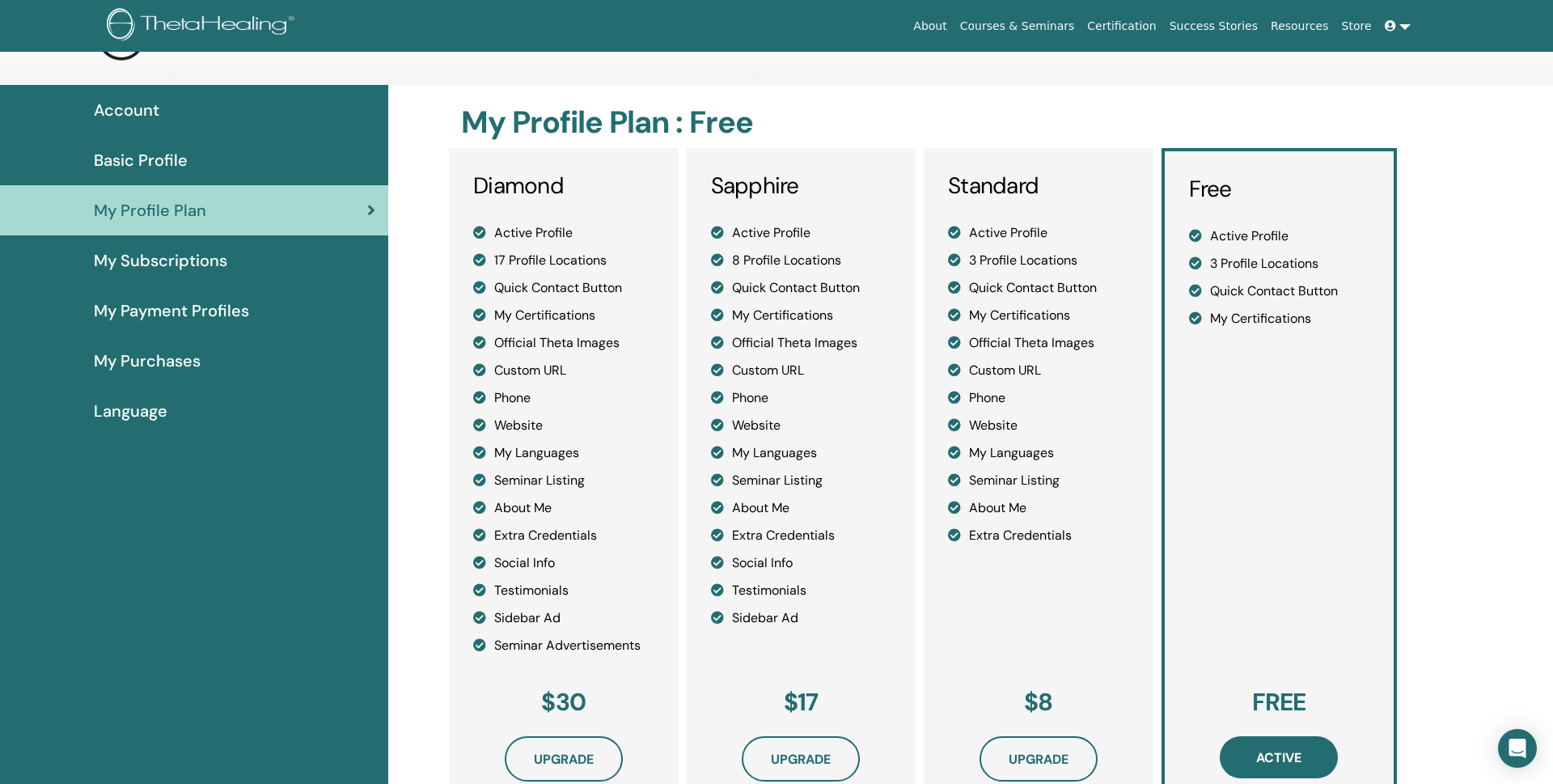
scroll to position [58, 0]
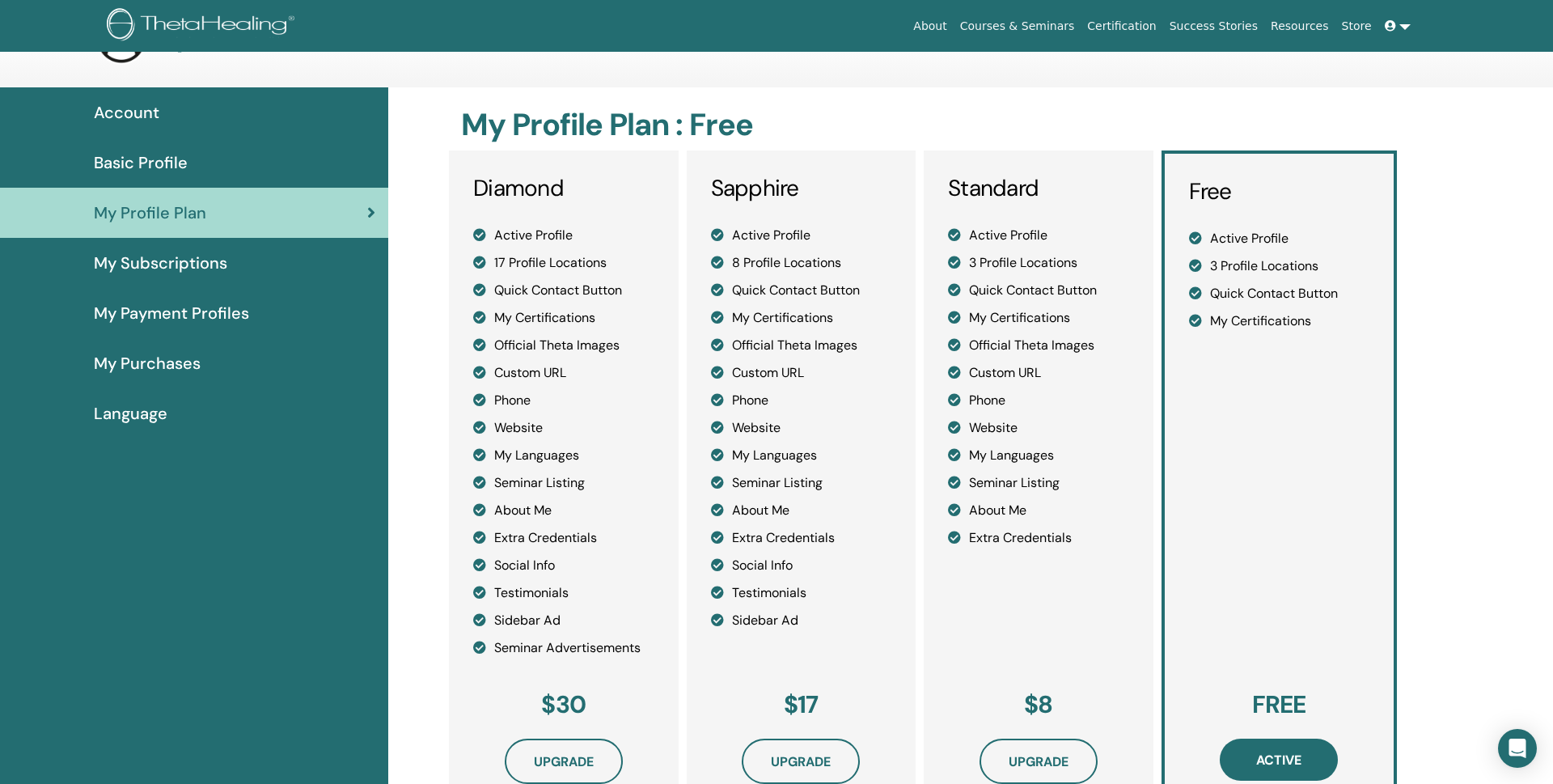
click at [1401, 24] on link at bounding box center [1397, 27] width 39 height 30
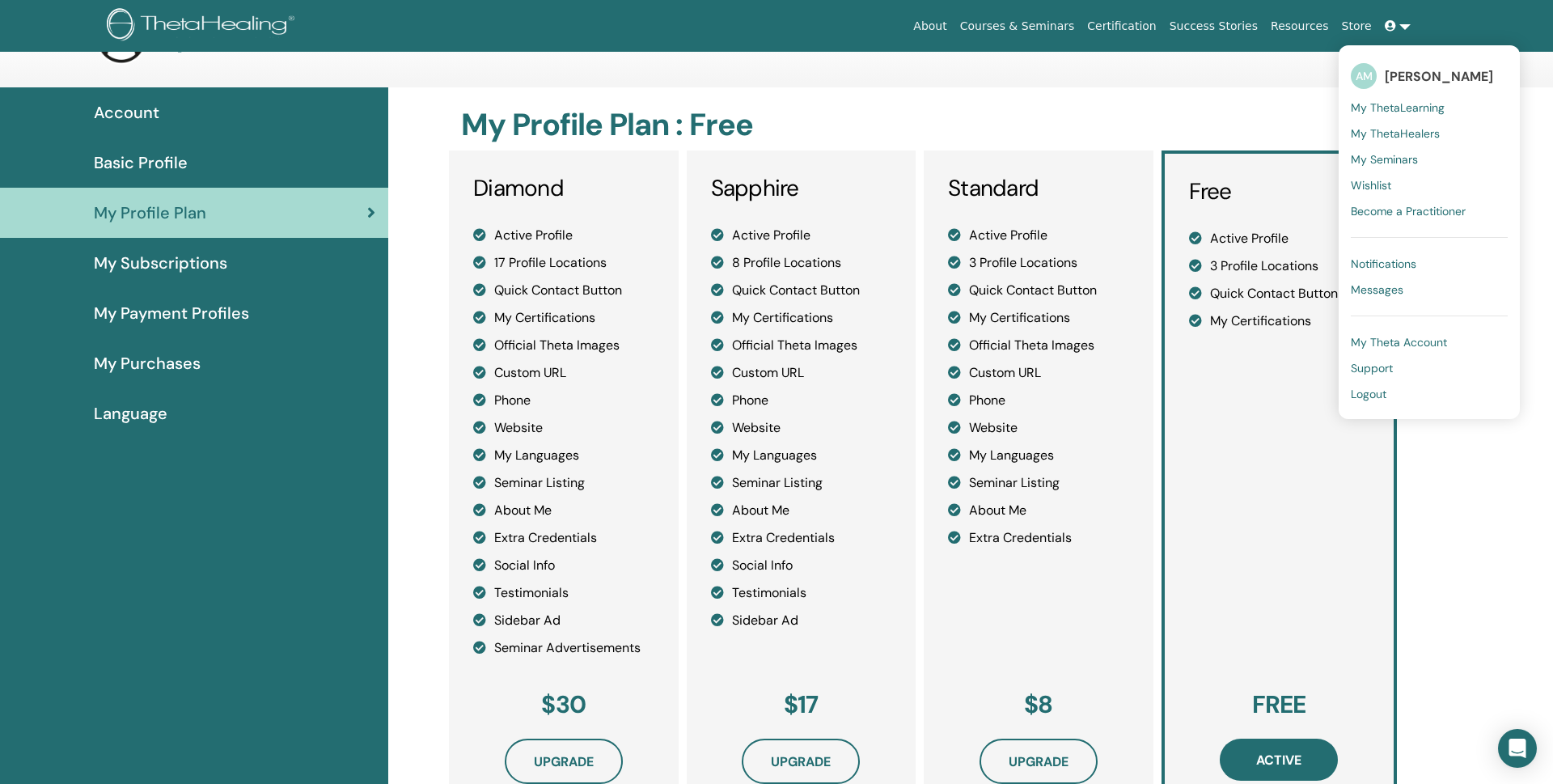
click at [1385, 24] on icon at bounding box center [1390, 26] width 12 height 12
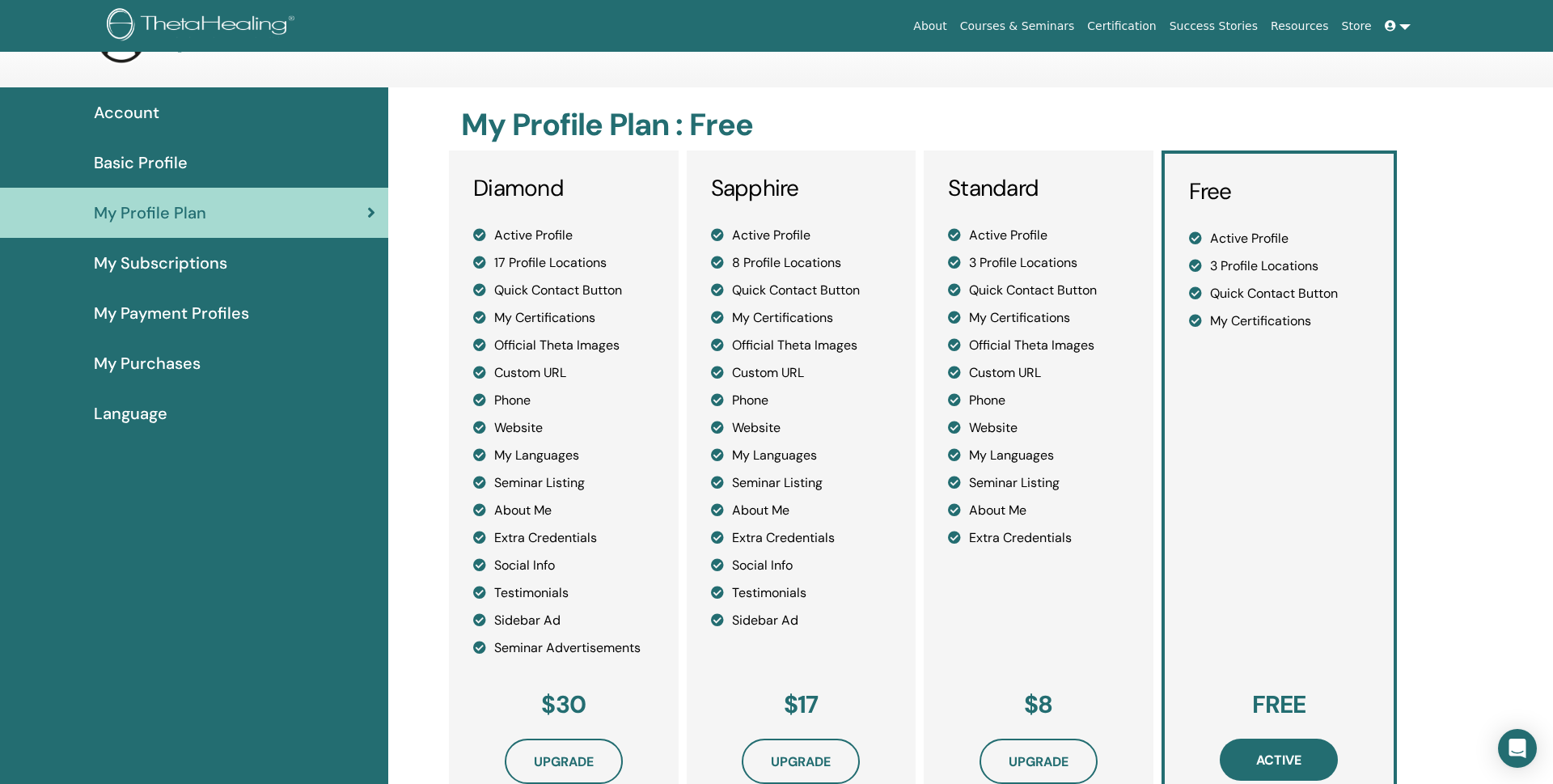
click at [1359, 24] on link "Store" at bounding box center [1357, 27] width 42 height 30
